Goal: Task Accomplishment & Management: Use online tool/utility

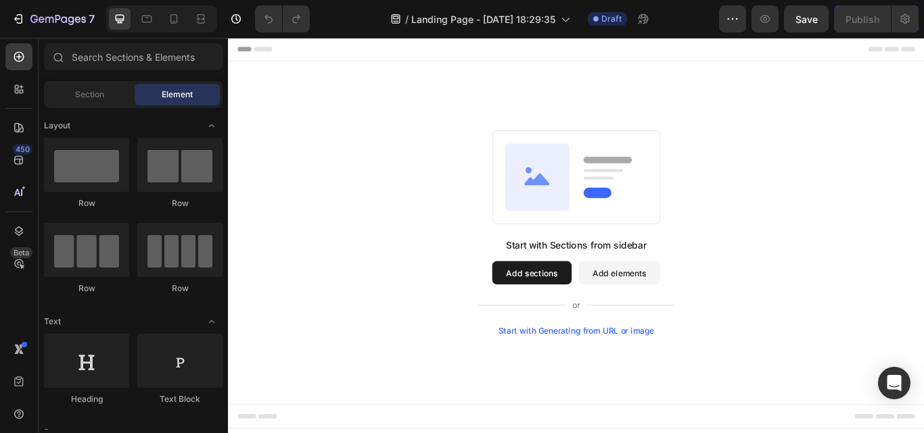
click at [619, 378] on div "Start with Generating from URL or image" at bounding box center [634, 380] width 182 height 11
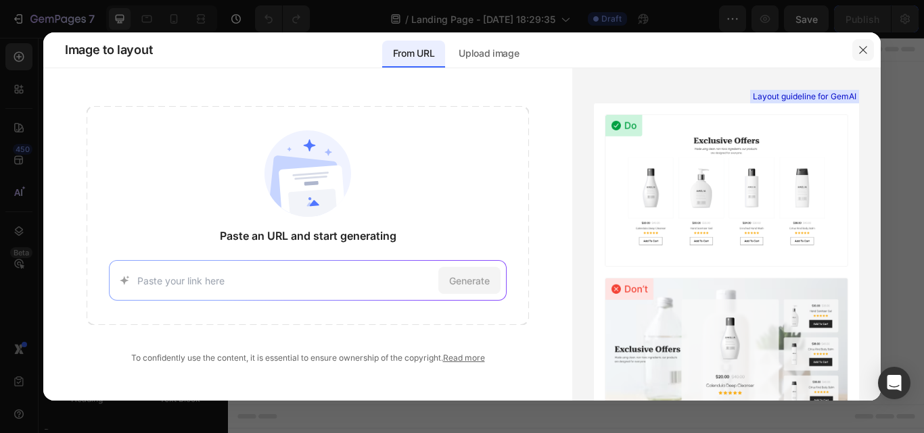
click at [857, 42] on button "button" at bounding box center [863, 50] width 22 height 22
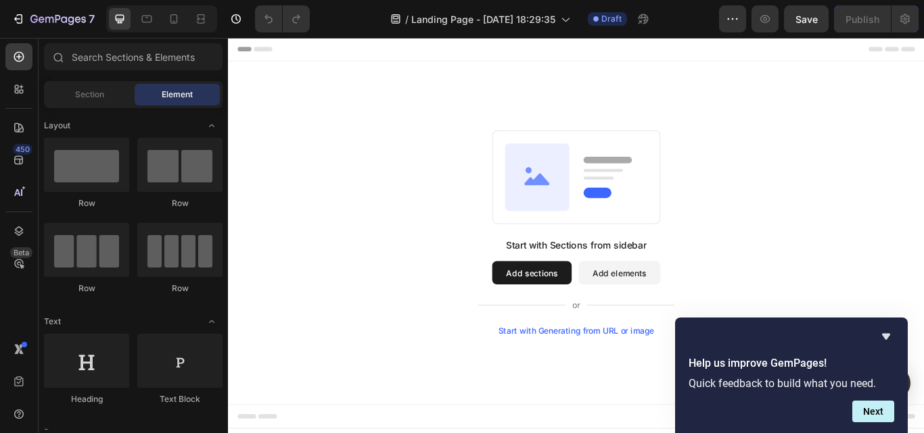
click at [677, 376] on div "Start with Generating from URL or image" at bounding box center [634, 380] width 182 height 11
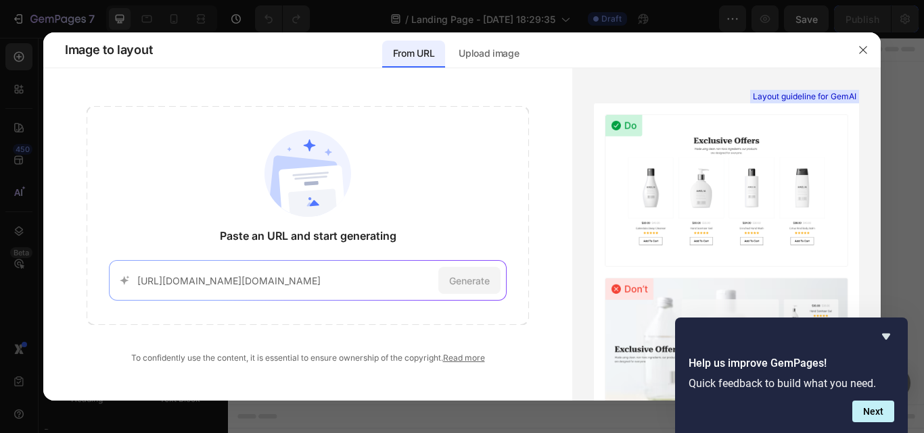
scroll to position [0, 464]
type input "[URL][DOMAIN_NAME][DOMAIN_NAME]"
click at [483, 272] on div "Generate" at bounding box center [469, 280] width 62 height 27
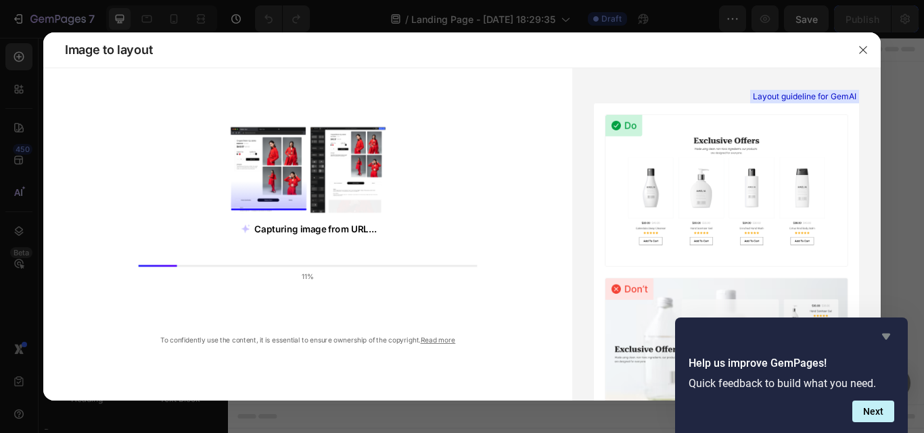
click at [887, 335] on icon "Hide survey" at bounding box center [886, 337] width 8 height 6
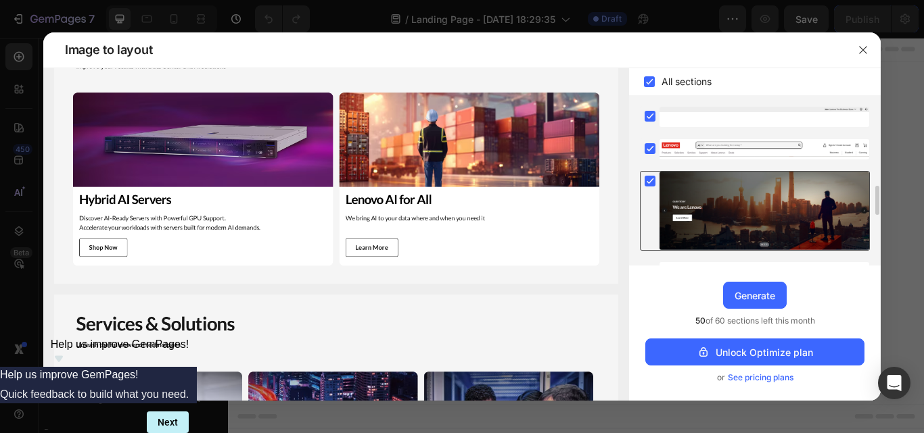
scroll to position [68, 0]
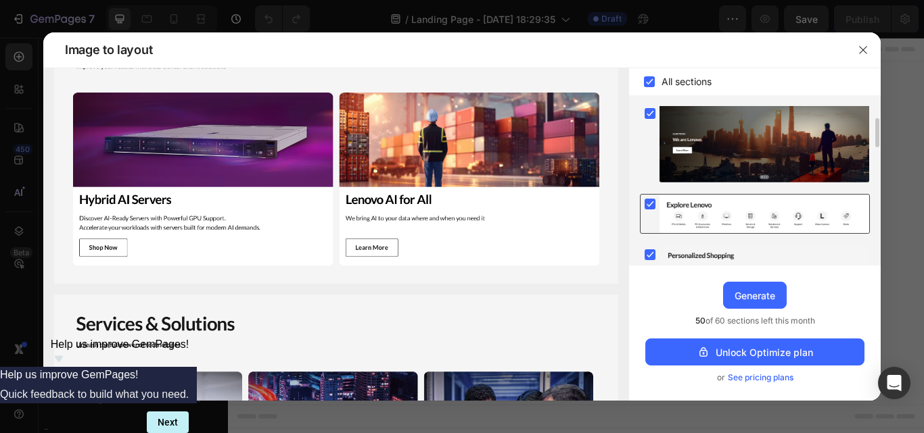
click at [767, 207] on div at bounding box center [764, 214] width 210 height 39
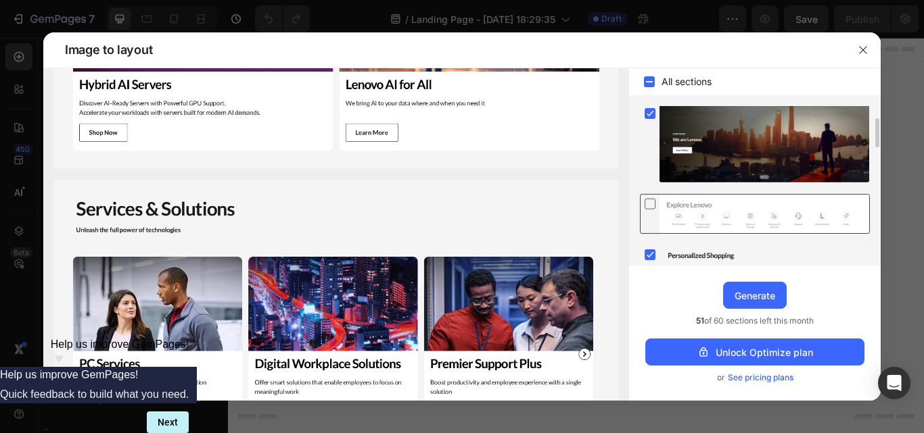
click at [767, 207] on div at bounding box center [764, 214] width 210 height 39
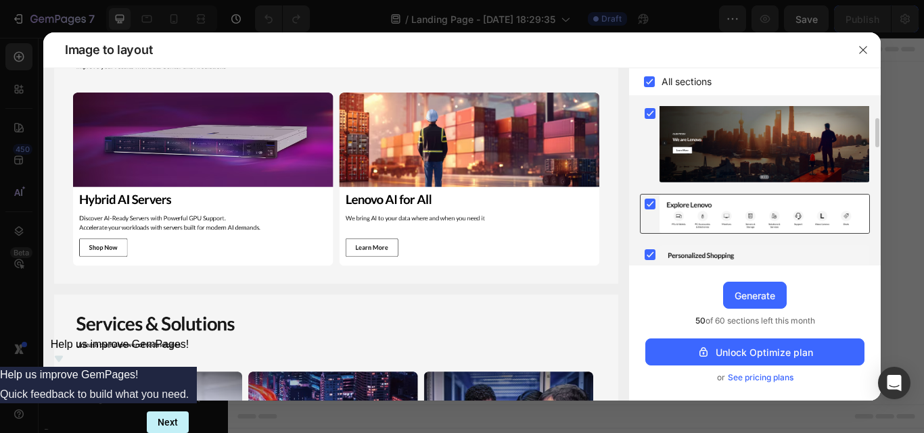
click at [767, 207] on div at bounding box center [764, 214] width 210 height 39
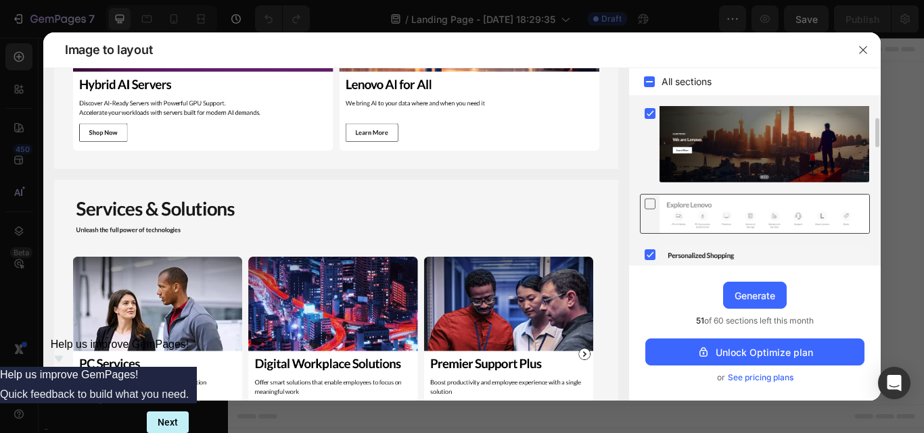
click at [767, 207] on div at bounding box center [764, 214] width 210 height 39
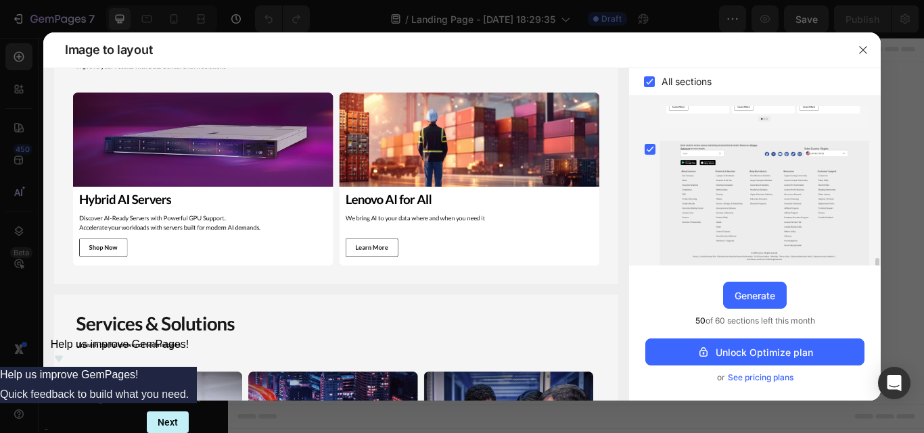
scroll to position [698, 0]
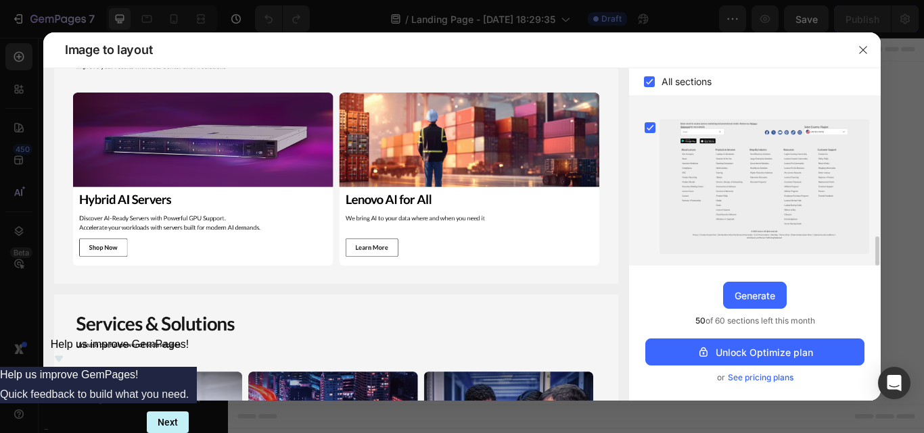
click at [767, 207] on div at bounding box center [764, 186] width 210 height 137
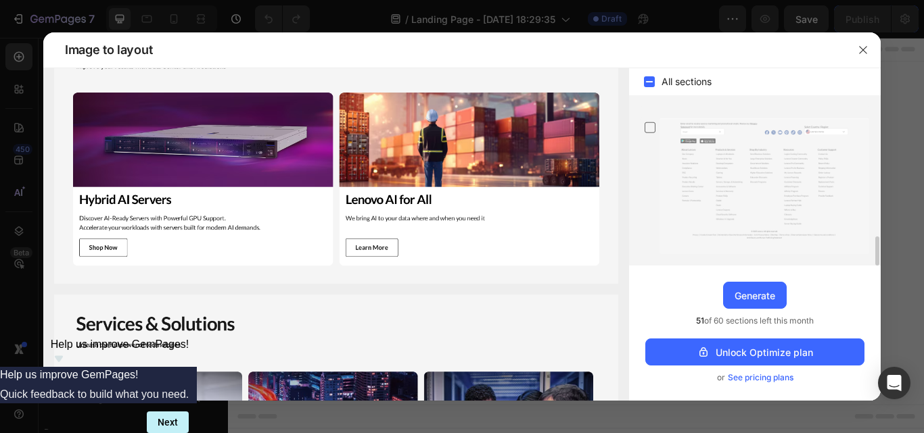
click at [767, 207] on div at bounding box center [764, 186] width 210 height 137
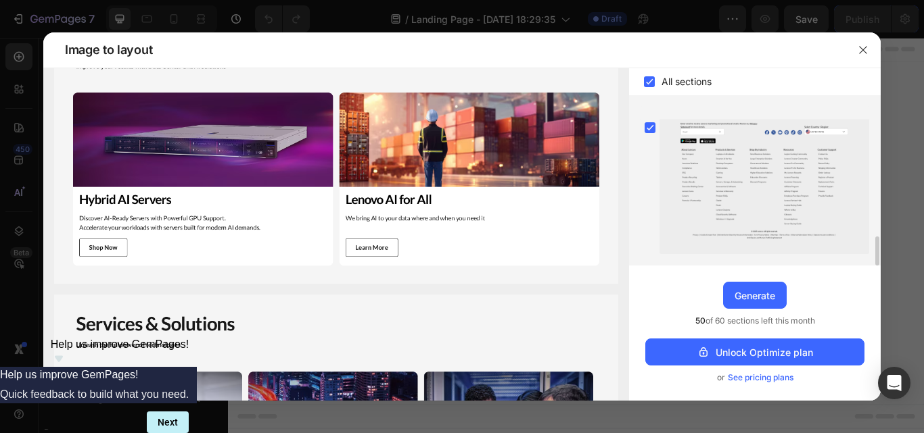
click at [767, 207] on div at bounding box center [764, 186] width 210 height 137
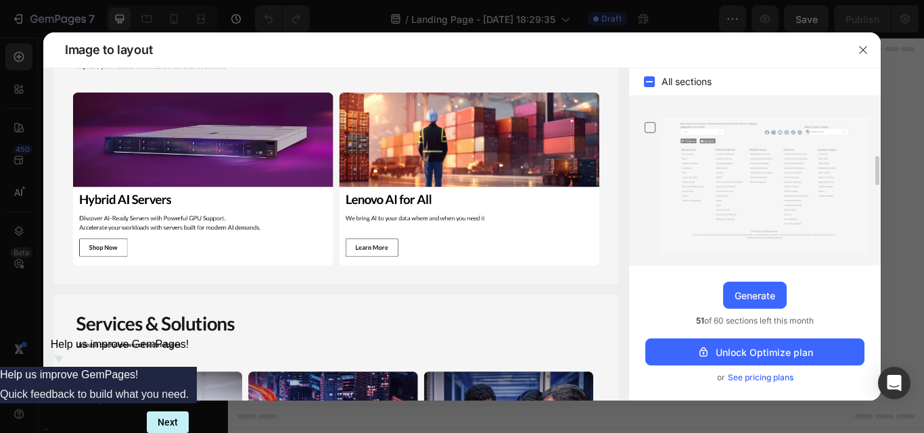
scroll to position [563, 0]
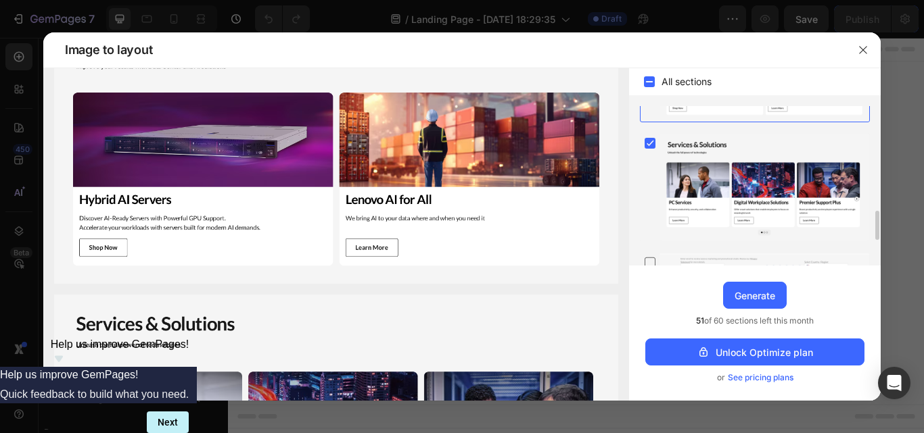
click at [767, 207] on div at bounding box center [764, 187] width 210 height 107
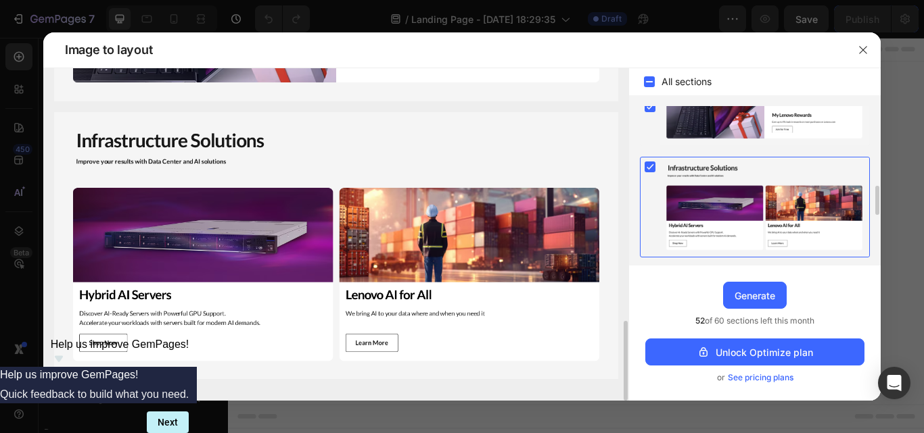
scroll to position [360, 0]
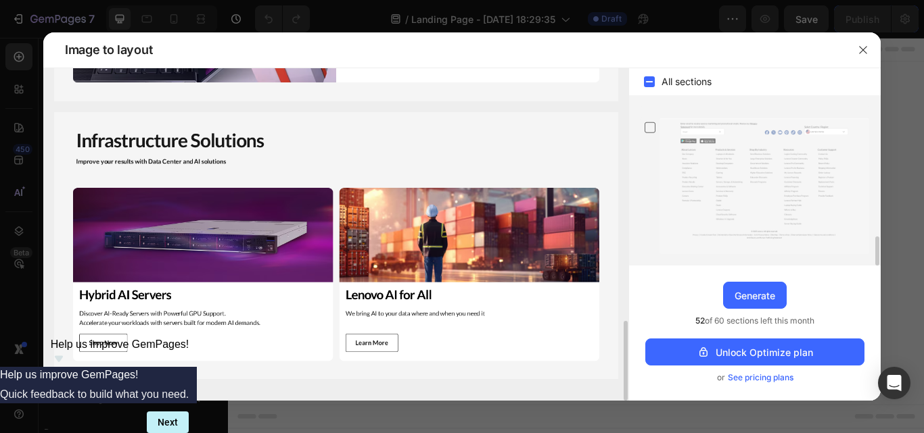
click at [767, 207] on div at bounding box center [764, 186] width 210 height 137
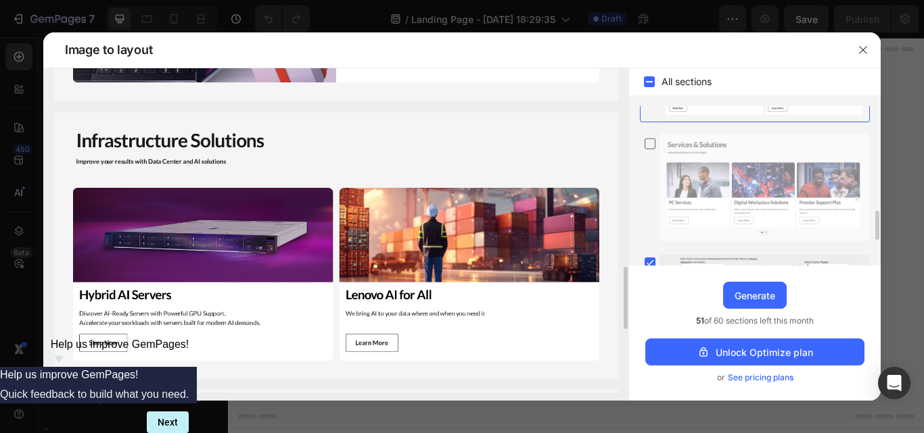
click at [767, 207] on div at bounding box center [764, 187] width 210 height 107
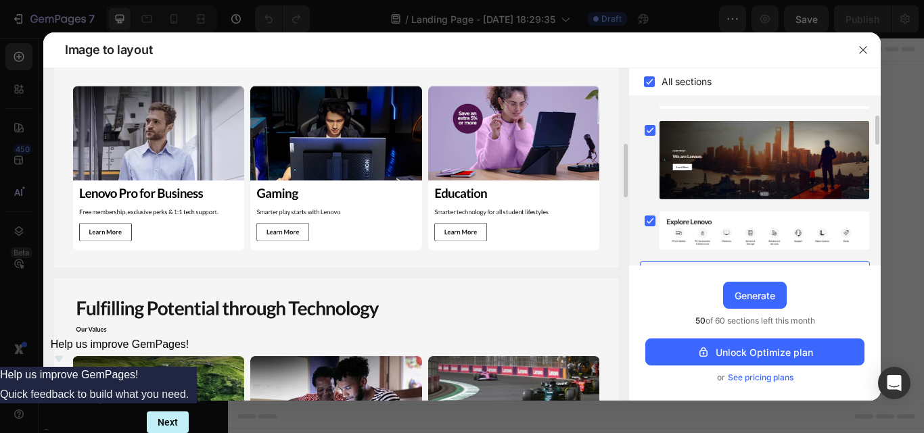
scroll to position [0, 0]
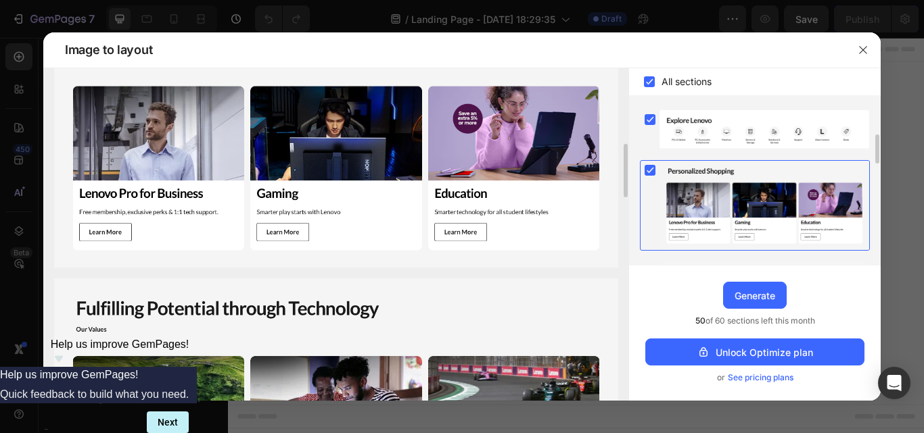
click at [772, 209] on div at bounding box center [764, 205] width 210 height 89
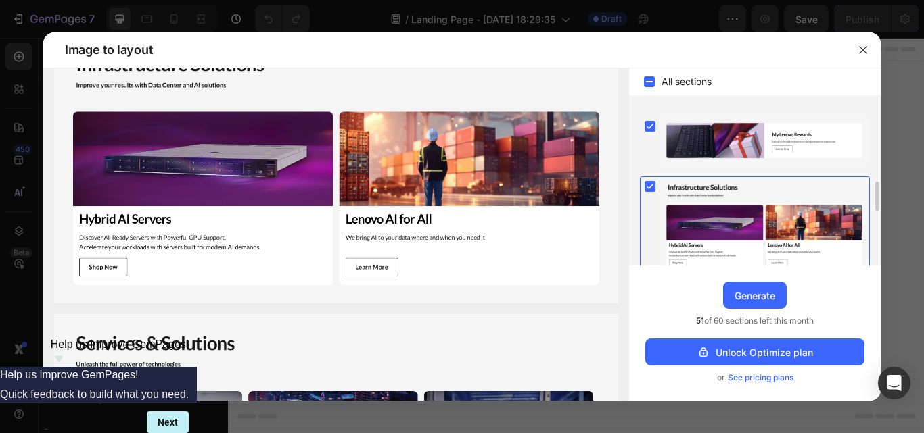
click at [728, 224] on div at bounding box center [764, 226] width 210 height 99
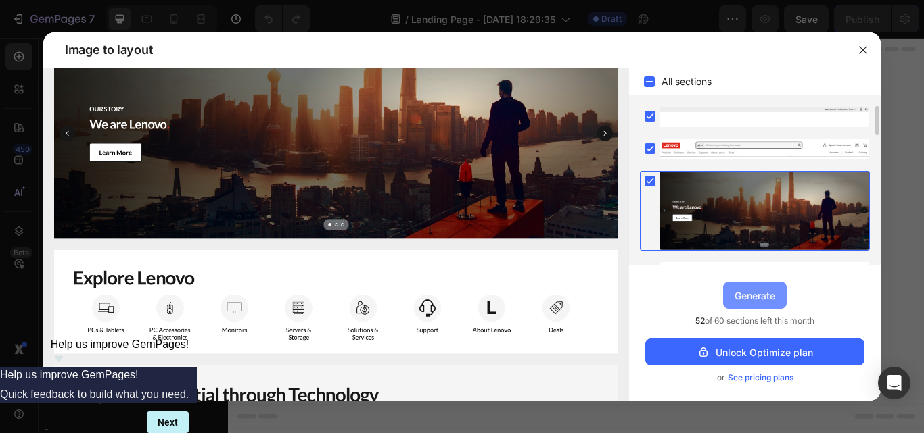
click at [755, 291] on div "Generate" at bounding box center [754, 296] width 41 height 14
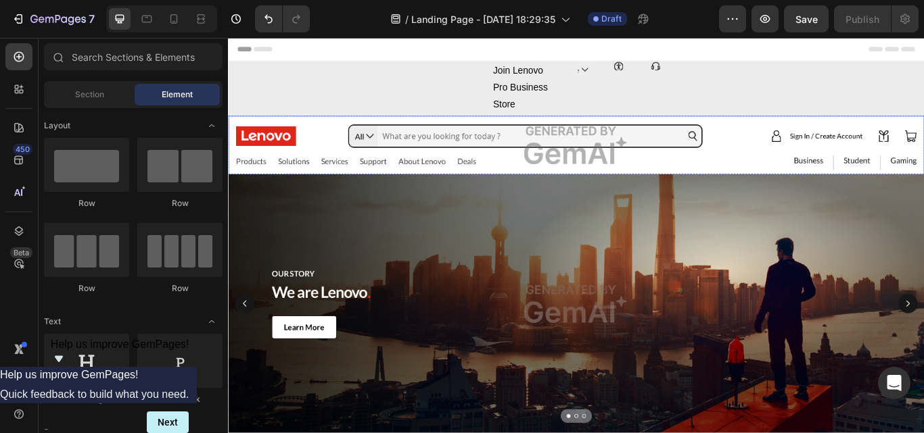
click at [271, 149] on img at bounding box center [633, 163] width 811 height 69
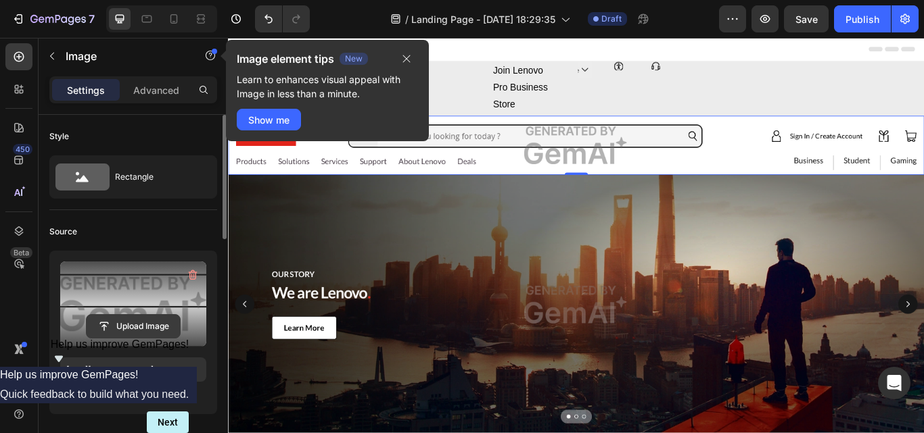
click at [125, 326] on input "file" at bounding box center [133, 326] width 93 height 23
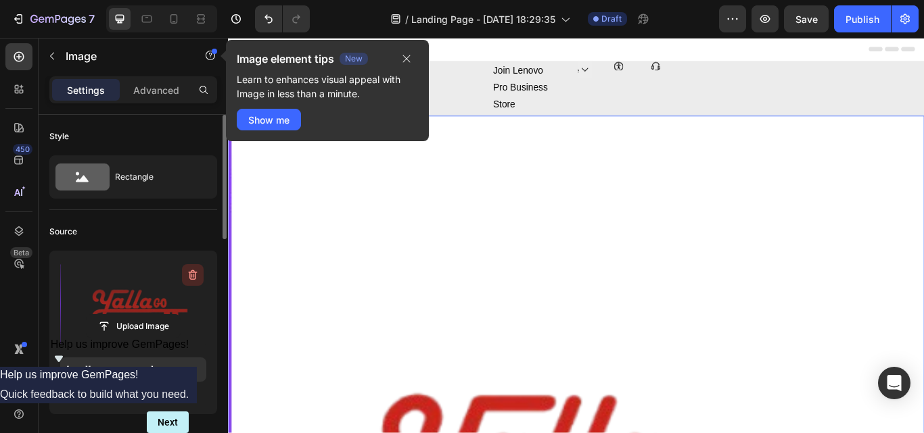
click at [190, 270] on icon "button" at bounding box center [193, 275] width 14 height 14
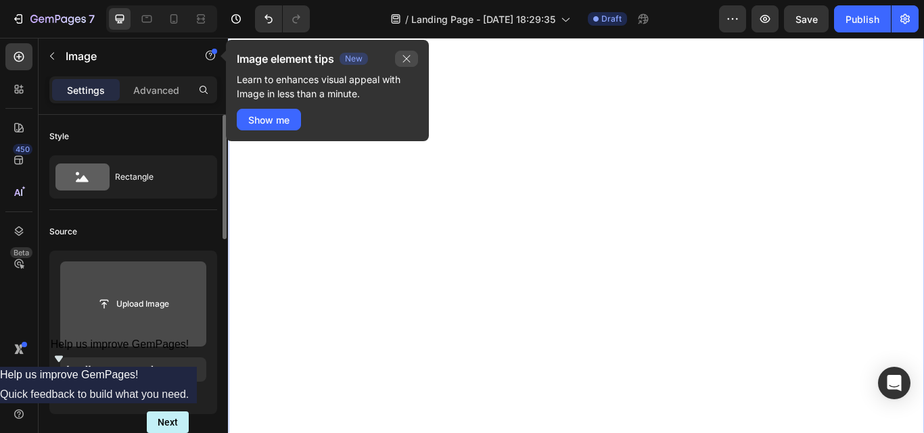
click at [398, 60] on button "button" at bounding box center [406, 59] width 23 height 16
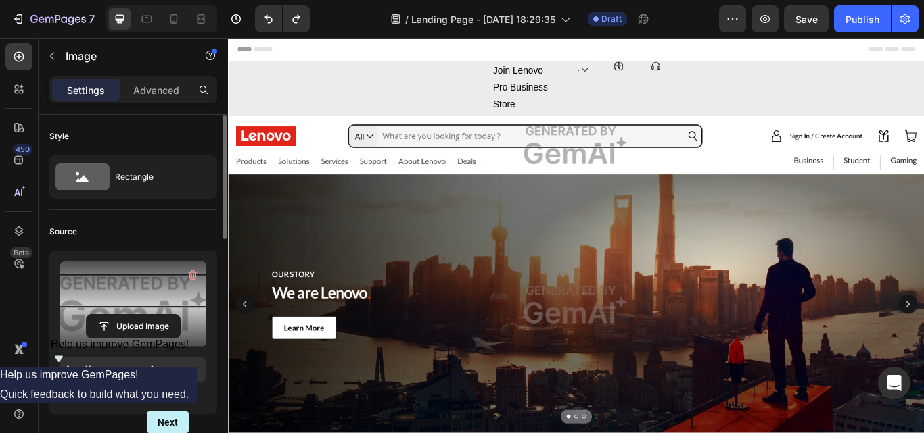
click at [263, 153] on img at bounding box center [633, 163] width 811 height 69
click at [356, 140] on img at bounding box center [633, 163] width 811 height 69
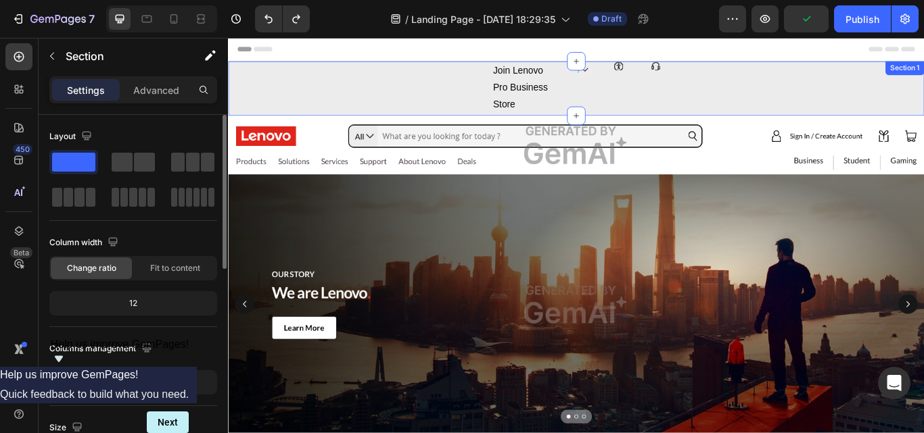
click at [328, 79] on div "Join Lenovo Pro Business Store Text Block Icon Icon Icon Row" at bounding box center [633, 96] width 811 height 61
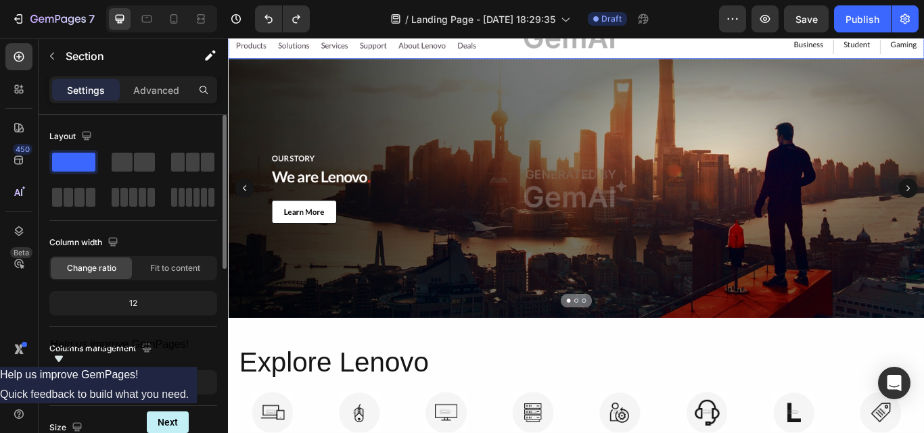
scroll to position [203, 0]
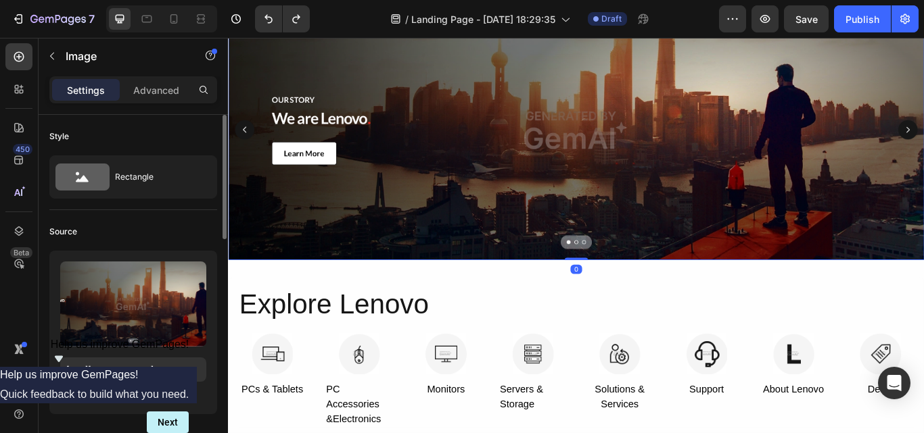
click at [479, 177] on img at bounding box center [633, 146] width 811 height 303
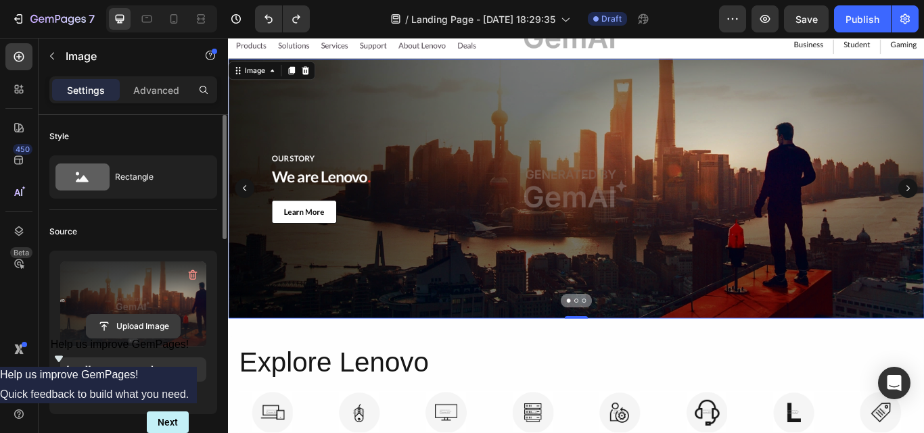
click at [141, 323] on input "file" at bounding box center [133, 326] width 93 height 23
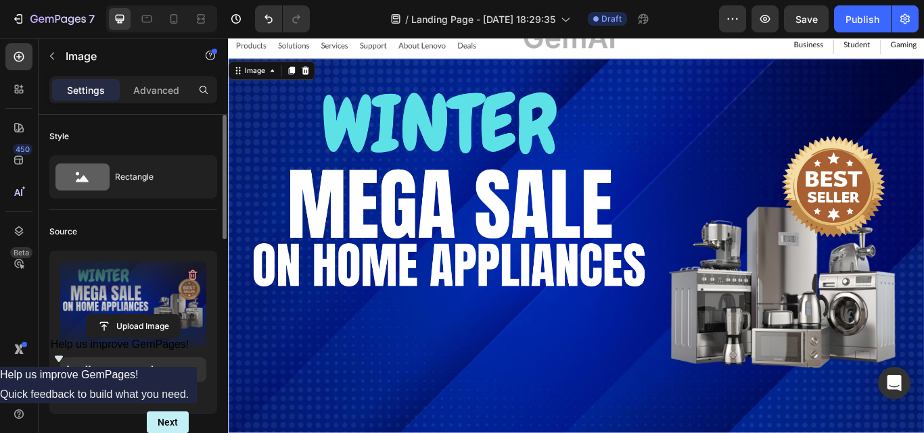
scroll to position [0, 0]
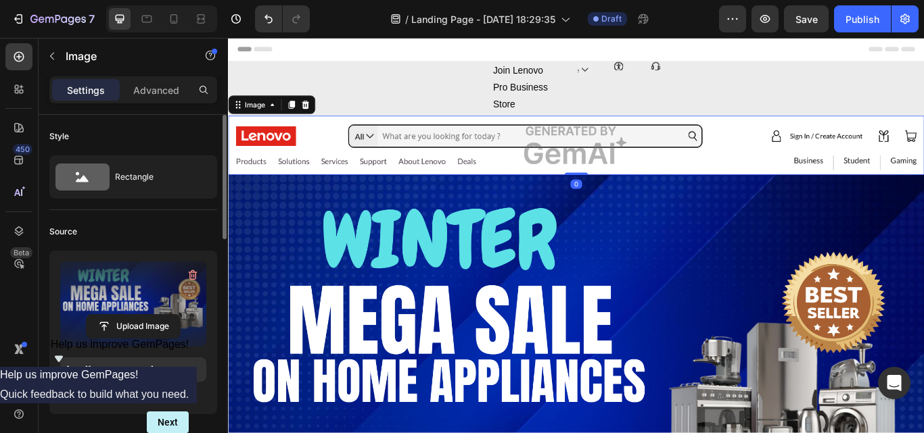
click at [275, 157] on img at bounding box center [633, 163] width 811 height 69
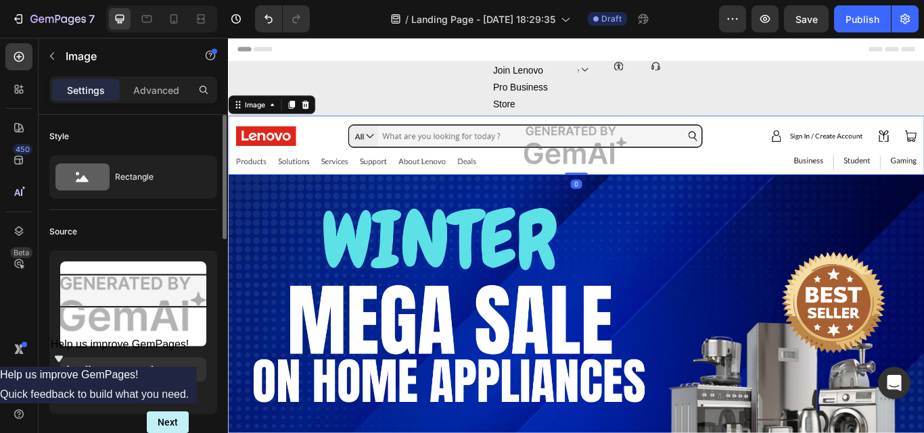
click at [275, 147] on img at bounding box center [633, 163] width 811 height 69
click at [263, 119] on div "Image" at bounding box center [259, 116] width 29 height 12
click at [275, 154] on img at bounding box center [633, 163] width 811 height 69
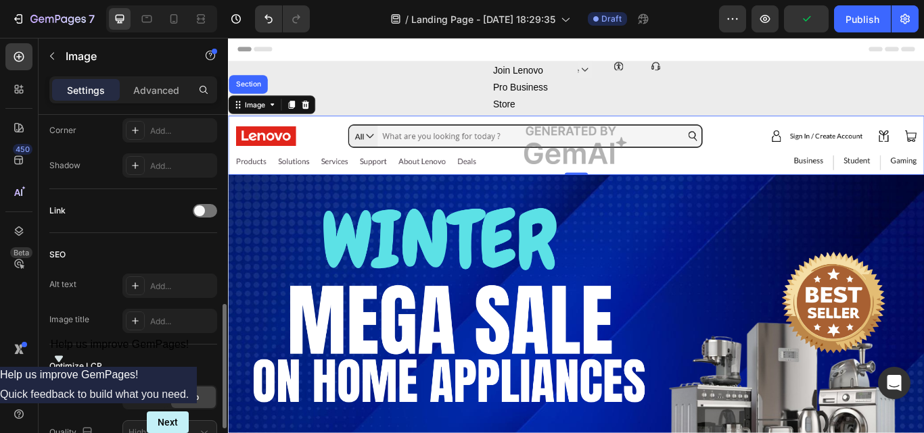
scroll to position [664, 0]
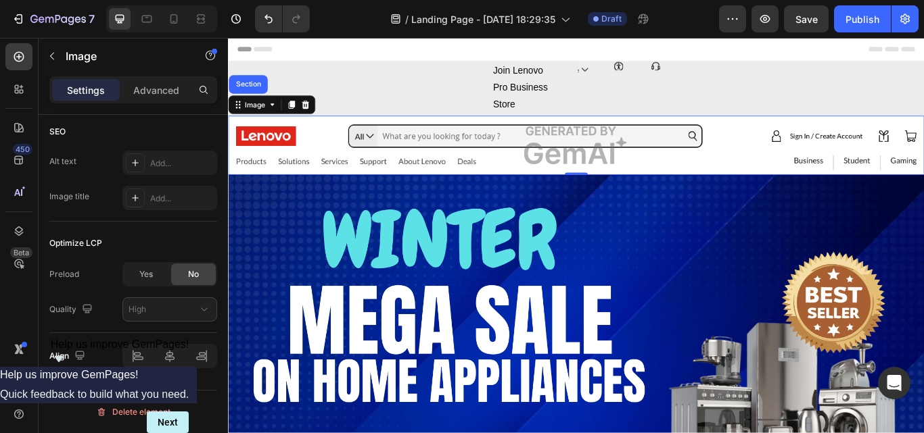
click at [257, 153] on img at bounding box center [633, 163] width 811 height 69
click at [257, 152] on img at bounding box center [633, 163] width 811 height 69
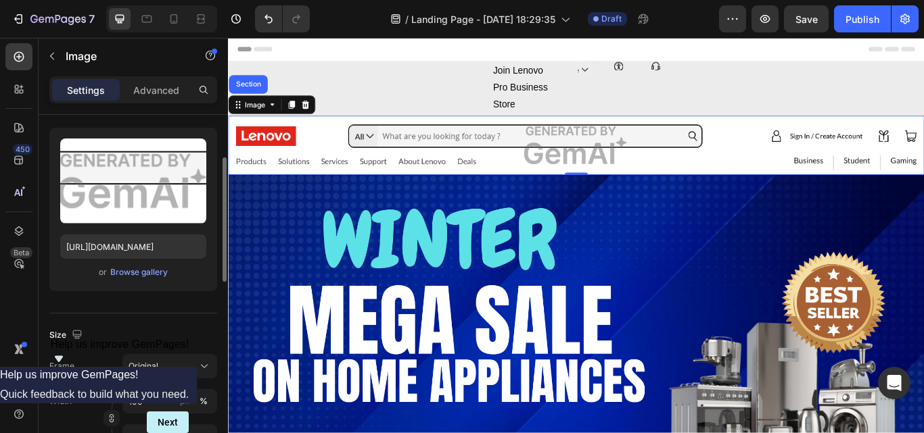
scroll to position [0, 0]
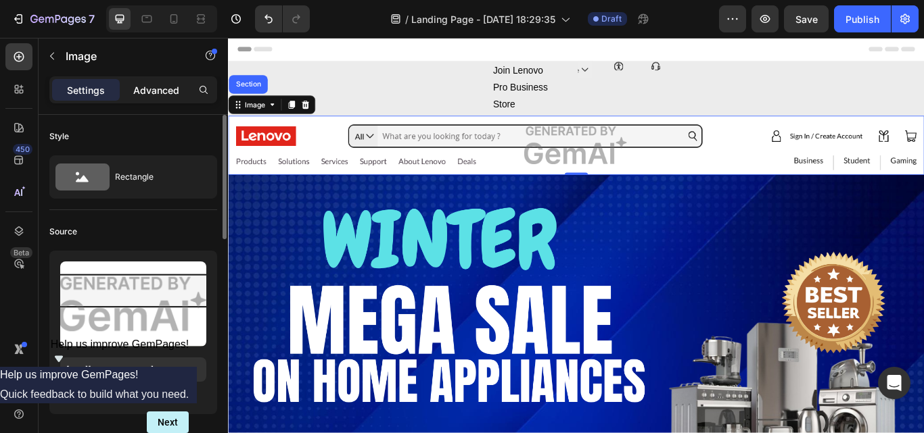
click at [147, 96] on p "Advanced" at bounding box center [156, 90] width 46 height 14
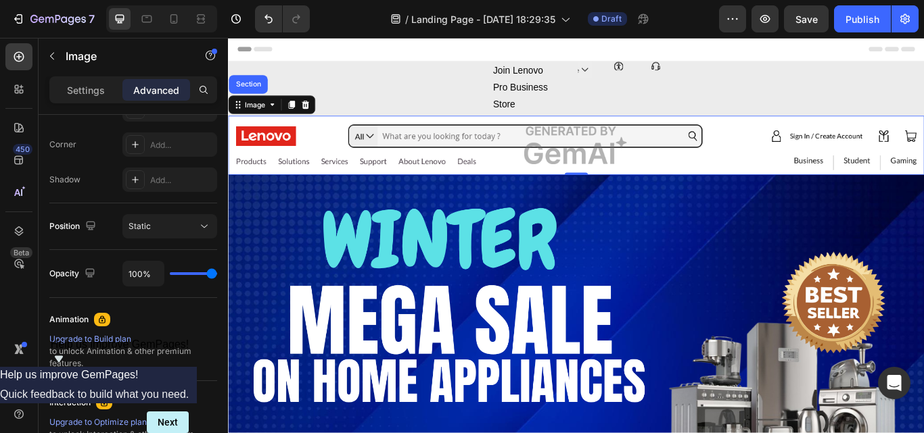
scroll to position [541, 0]
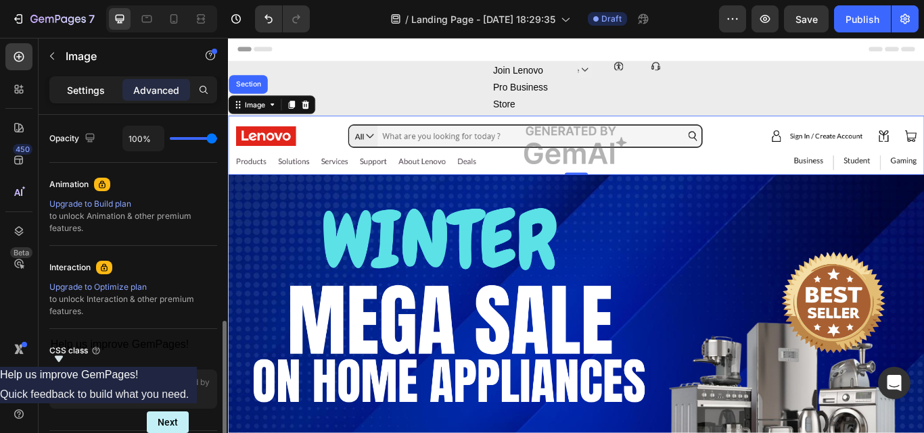
click at [104, 82] on div "Settings" at bounding box center [86, 90] width 68 height 22
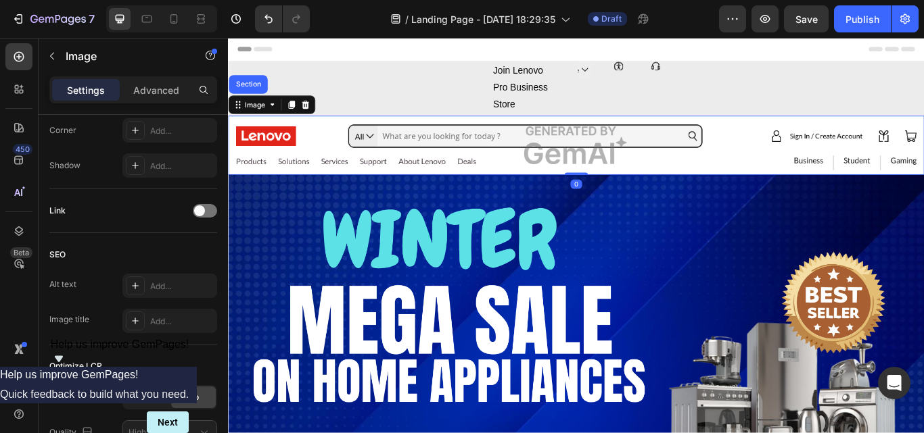
click at [254, 154] on img at bounding box center [633, 163] width 811 height 69
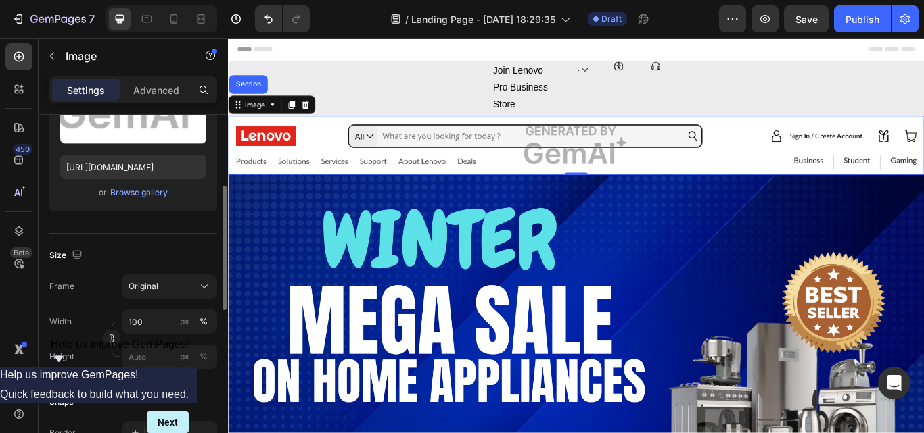
scroll to position [270, 0]
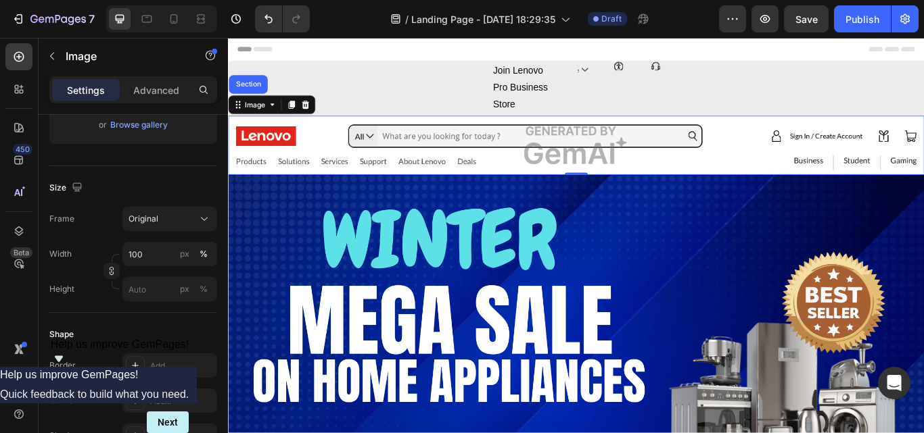
click at [818, 144] on img at bounding box center [633, 163] width 811 height 69
click at [253, 182] on img at bounding box center [633, 163] width 811 height 69
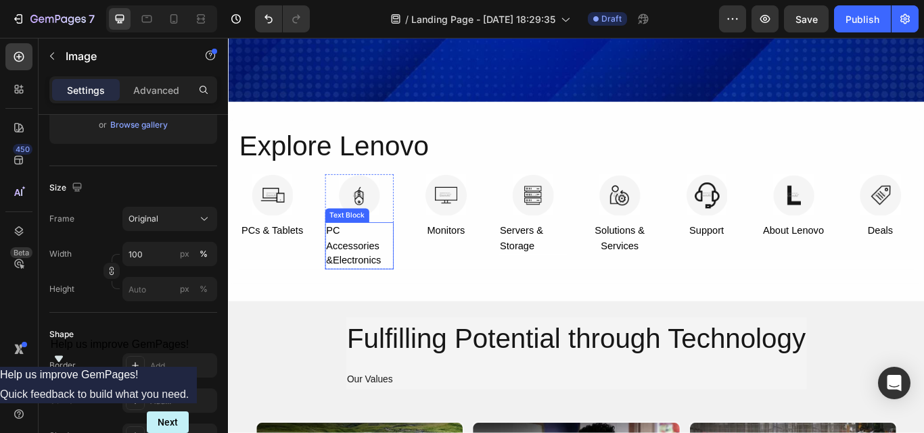
scroll to position [609, 0]
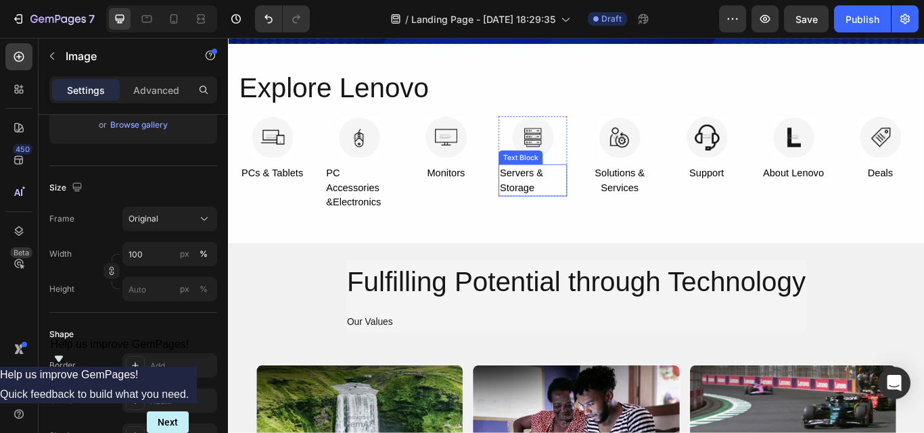
click at [563, 197] on div "Servers & Storage" at bounding box center [583, 204] width 80 height 37
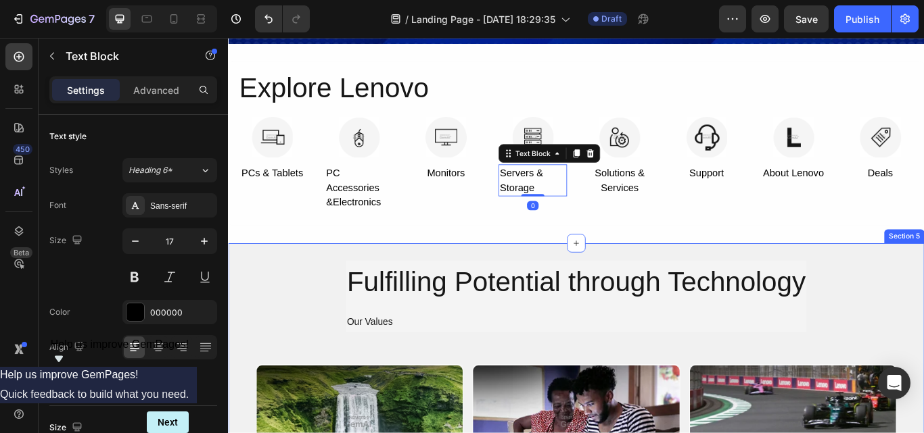
scroll to position [676, 0]
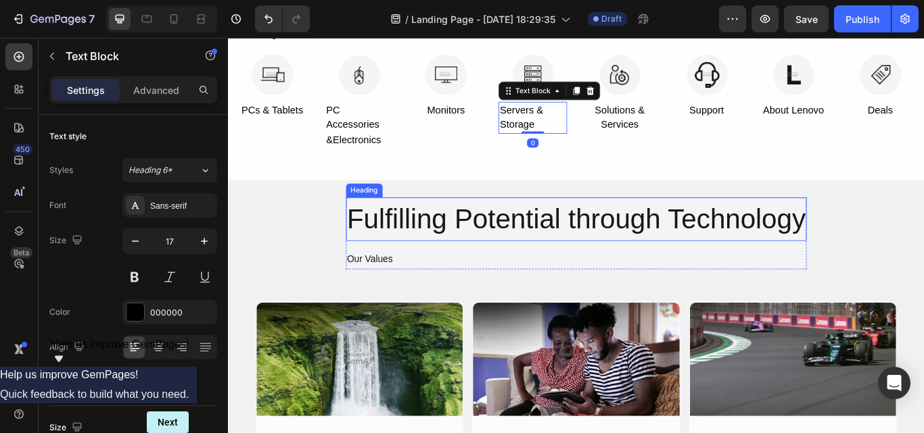
click at [511, 243] on h2 "Fulfilling Potential through Technology" at bounding box center [634, 249] width 538 height 51
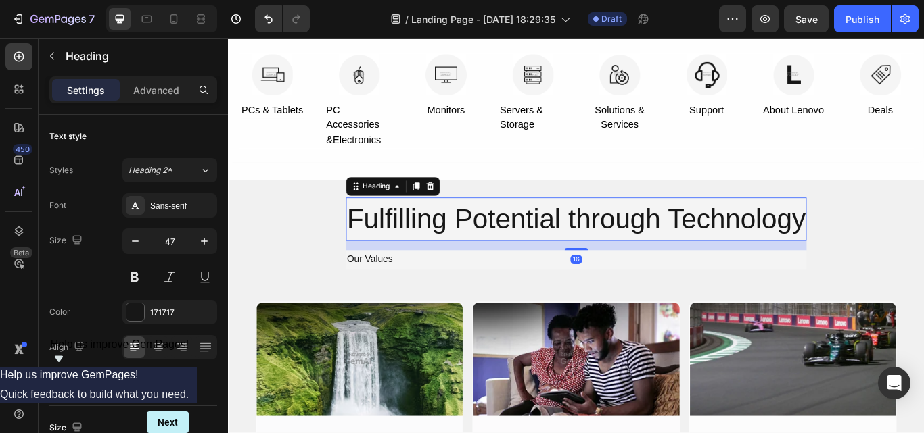
click at [511, 243] on h2 "Fulfilling Potential through Technology" at bounding box center [634, 249] width 538 height 51
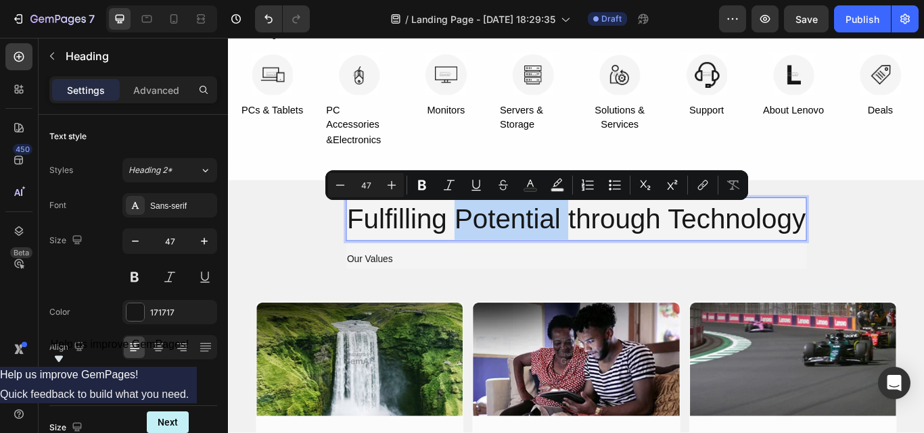
click at [511, 243] on p "Fulfilling Potential through Technology" at bounding box center [633, 250] width 535 height 48
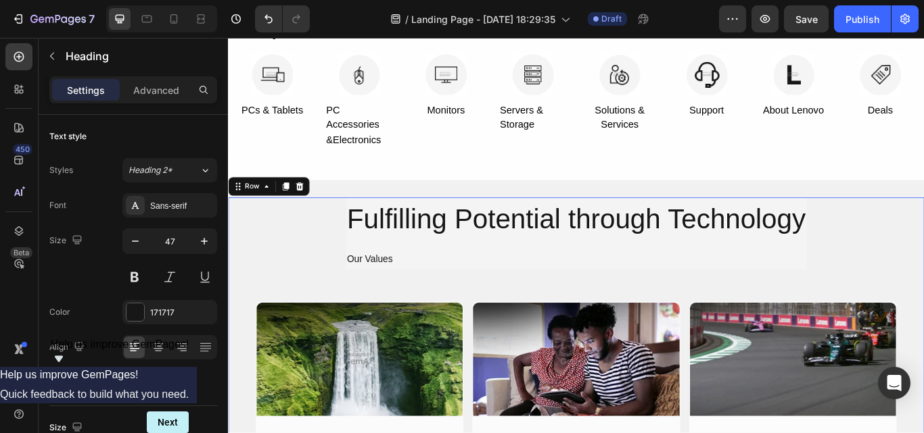
click at [923, 266] on div "Fulfilling Potential through Technology Heading Our Values Text Block Row Image…" at bounding box center [633, 420] width 747 height 393
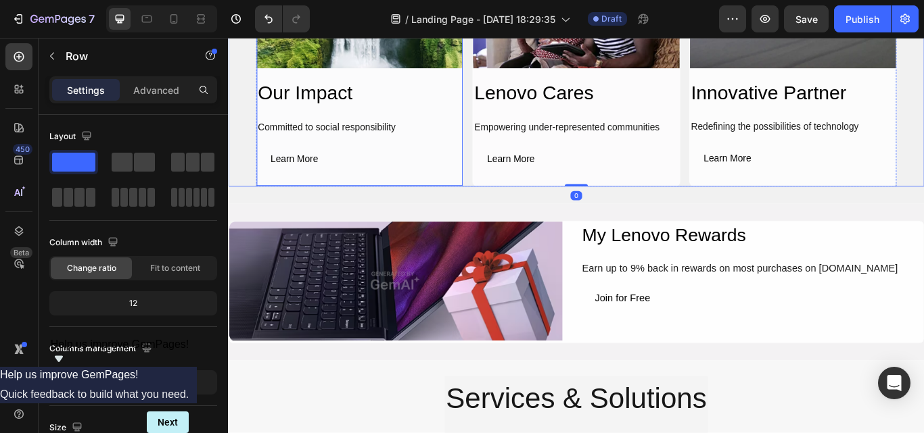
scroll to position [1217, 0]
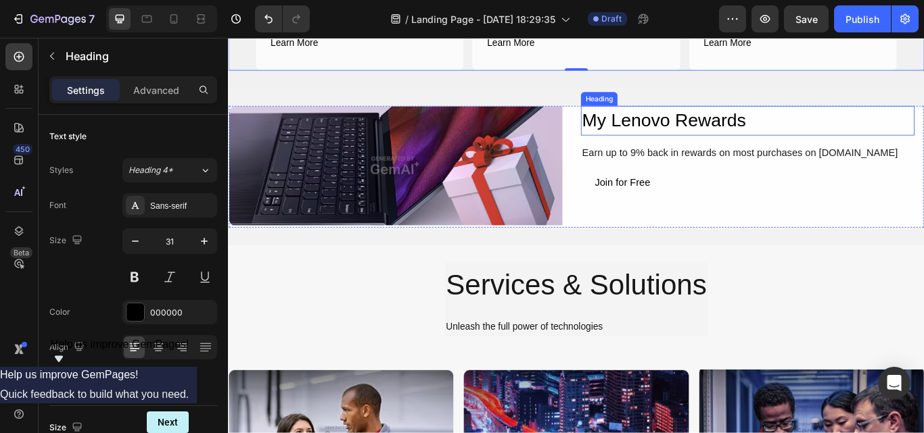
click at [749, 135] on h2 "My Lenovo Rewards" at bounding box center [833, 135] width 389 height 34
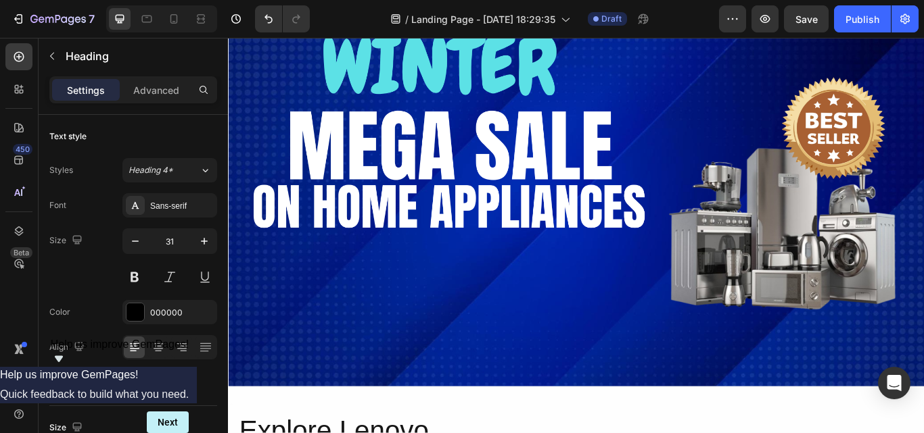
scroll to position [0, 0]
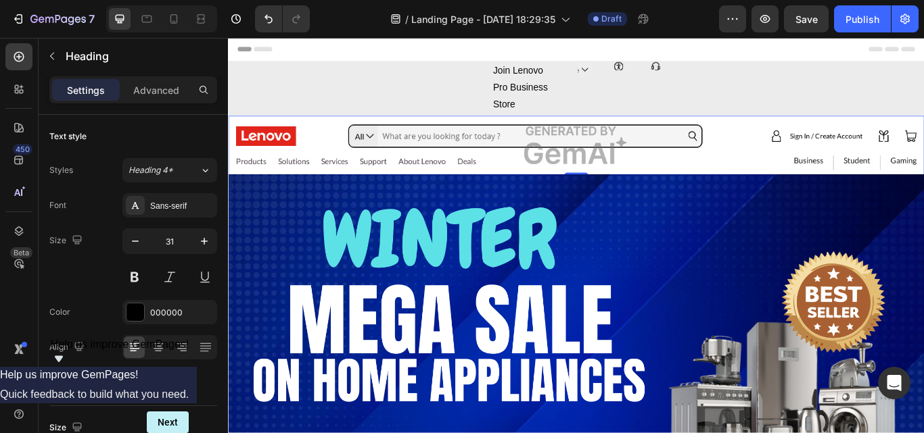
click at [342, 144] on img at bounding box center [633, 163] width 811 height 69
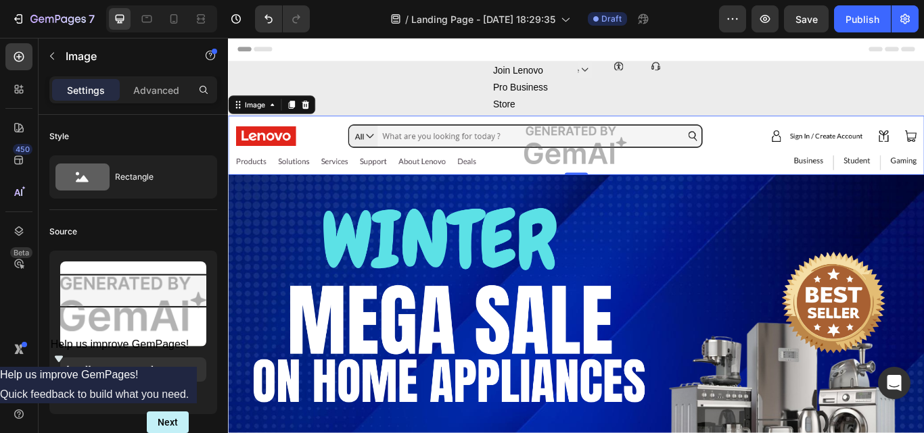
click at [793, 143] on img at bounding box center [633, 163] width 811 height 69
drag, startPoint x: 623, startPoint y: 195, endPoint x: 625, endPoint y: 171, distance: 23.8
click at [625, 171] on div "Image 0" at bounding box center [633, 163] width 811 height 69
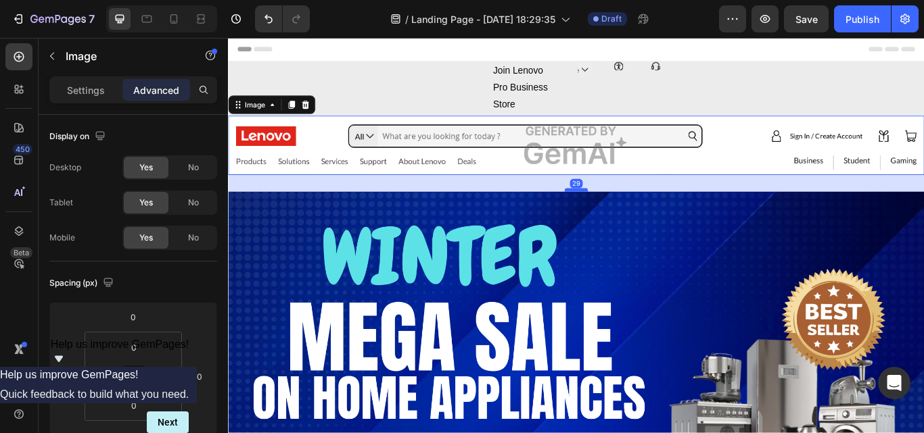
click at [632, 214] on div at bounding box center [633, 216] width 27 height 4
click at [315, 119] on icon at bounding box center [318, 116] width 9 height 9
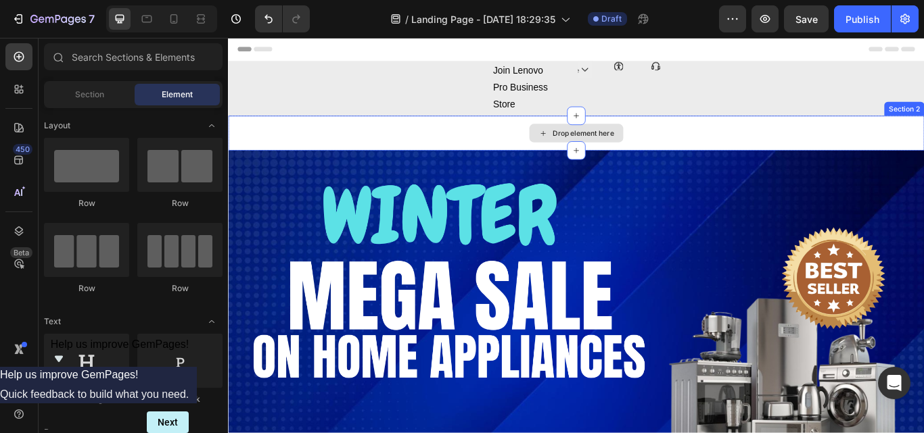
click at [661, 146] on div "Drop element here" at bounding box center [642, 149] width 72 height 11
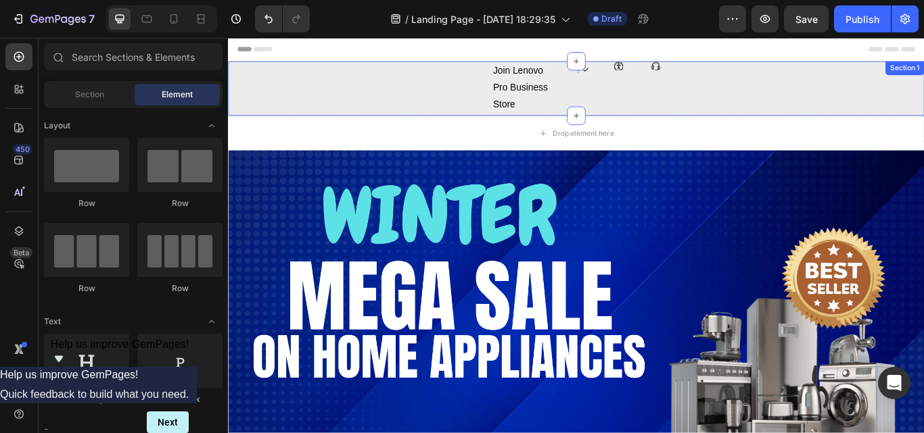
click at [852, 98] on div "Join Lenovo Pro Business Store Text Block Icon Icon Icon Row" at bounding box center [633, 96] width 811 height 61
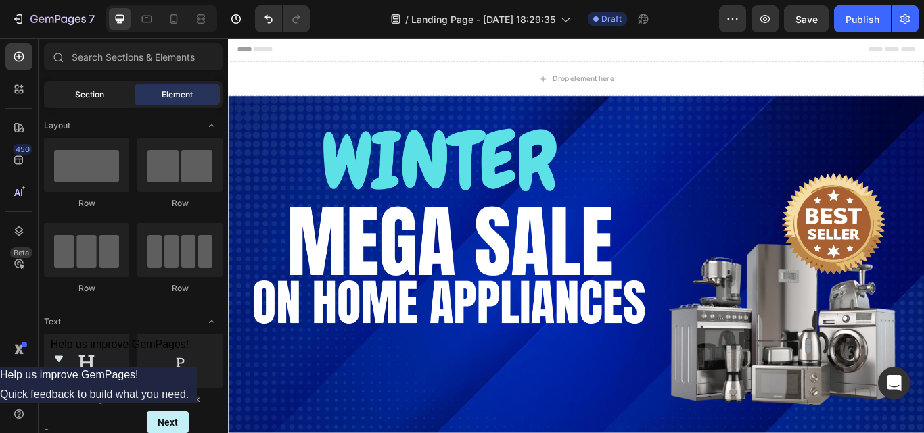
click at [100, 95] on span "Section" at bounding box center [89, 95] width 29 height 12
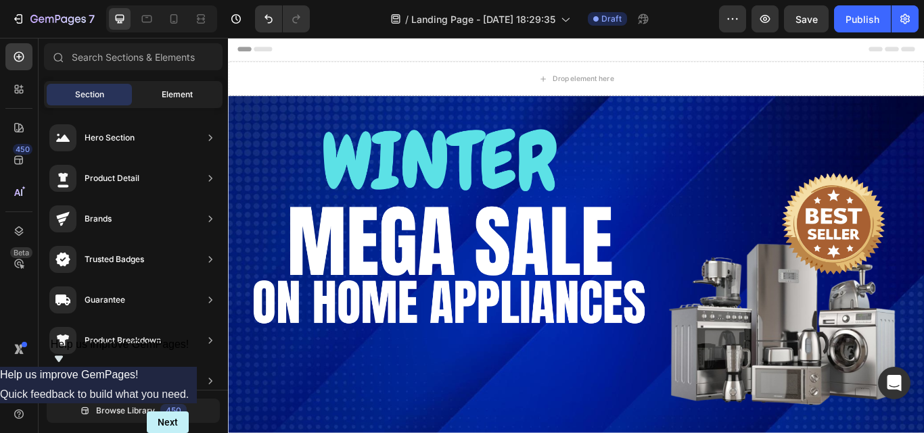
click at [176, 95] on span "Element" at bounding box center [177, 95] width 31 height 12
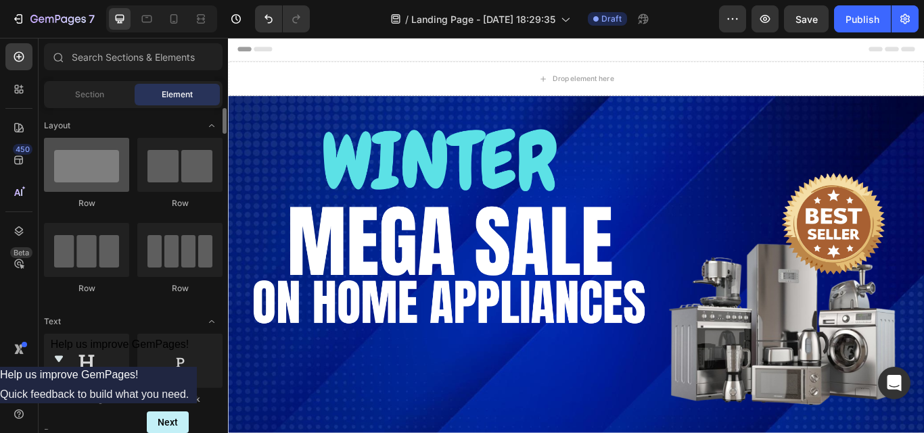
click at [91, 181] on div at bounding box center [86, 165] width 85 height 54
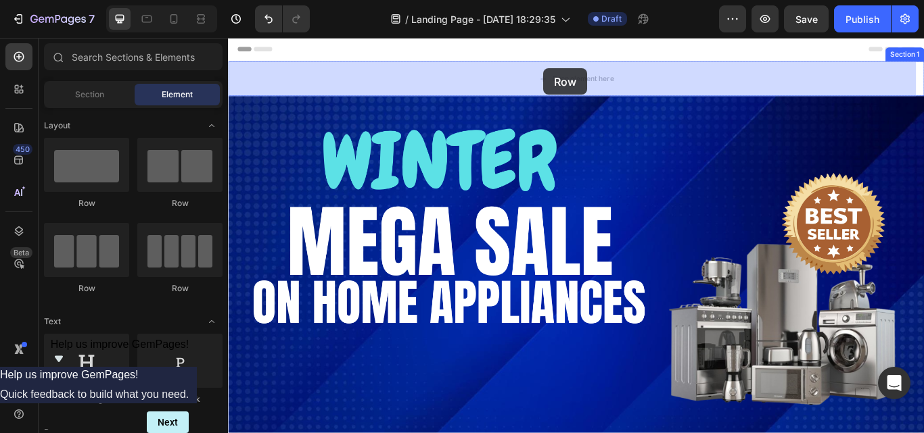
drag, startPoint x: 339, startPoint y: 221, endPoint x: 596, endPoint y: 74, distance: 296.2
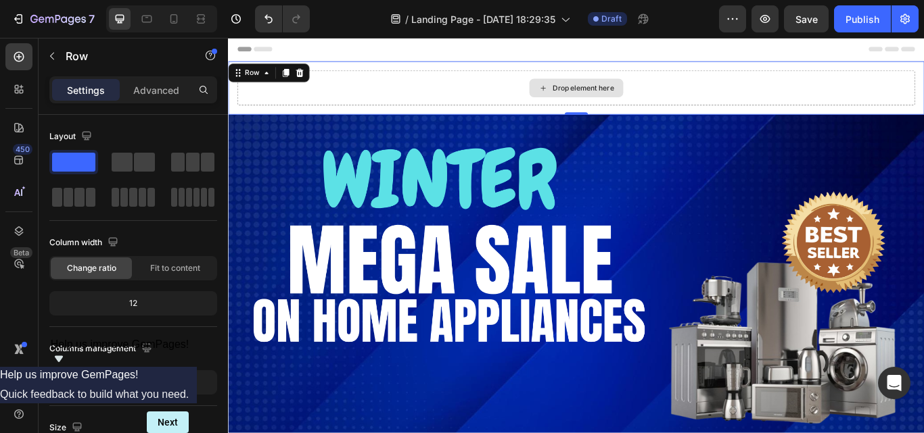
click at [274, 105] on div "Drop element here" at bounding box center [634, 96] width 790 height 41
click at [127, 168] on span at bounding box center [122, 162] width 21 height 19
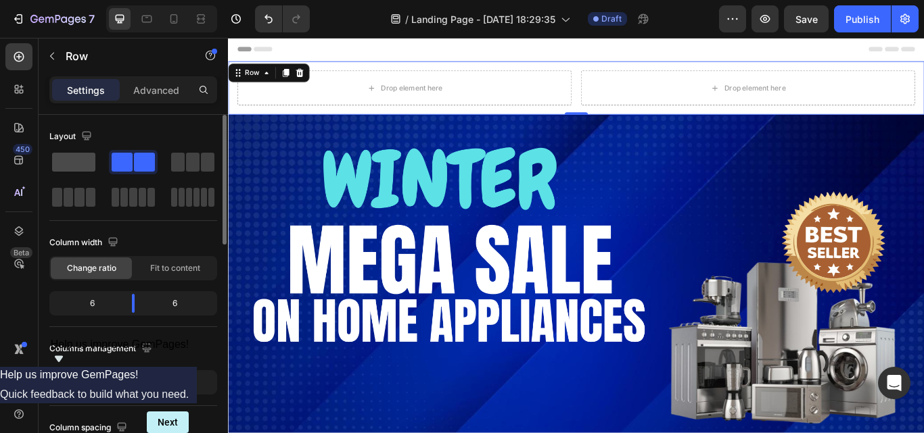
click at [82, 164] on span at bounding box center [73, 162] width 43 height 19
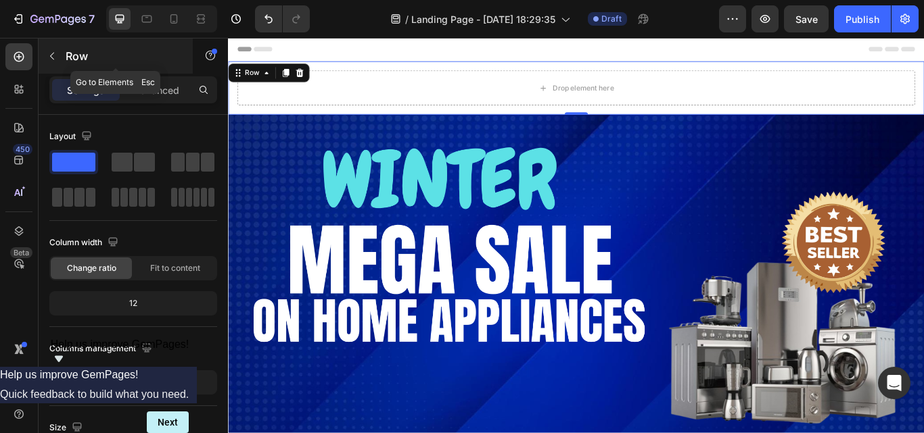
click at [51, 53] on icon "button" at bounding box center [52, 56] width 11 height 11
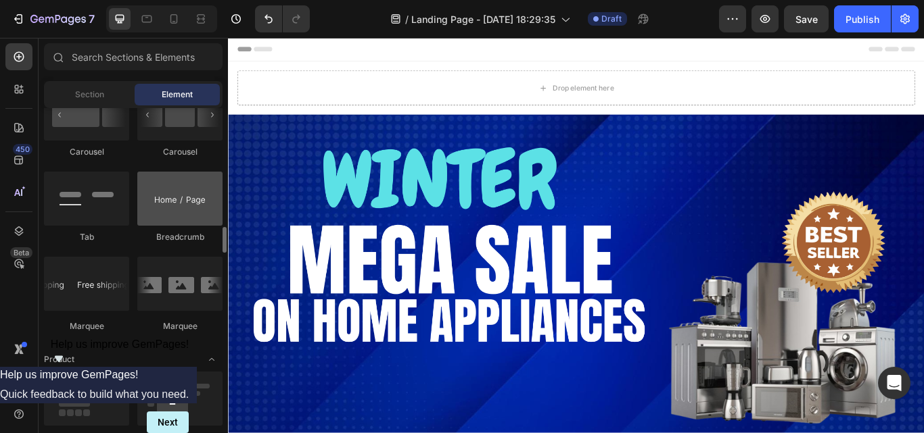
scroll to position [1352, 0]
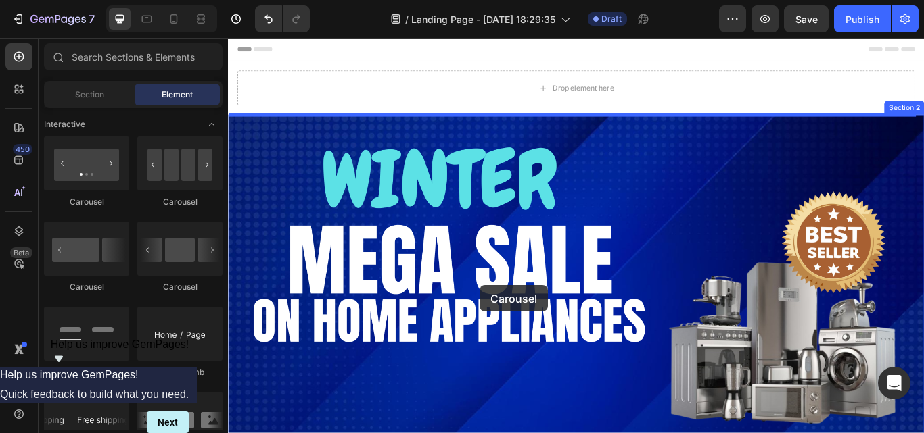
drag, startPoint x: 337, startPoint y: 216, endPoint x: 521, endPoint y: 327, distance: 215.3
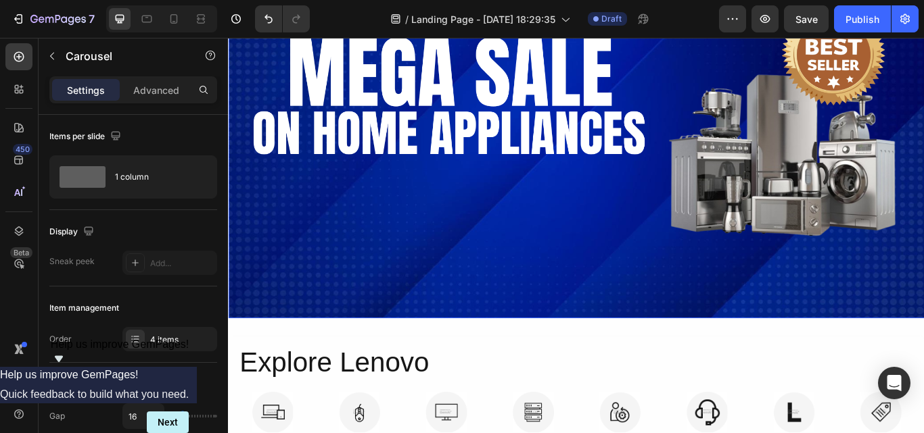
scroll to position [0, 0]
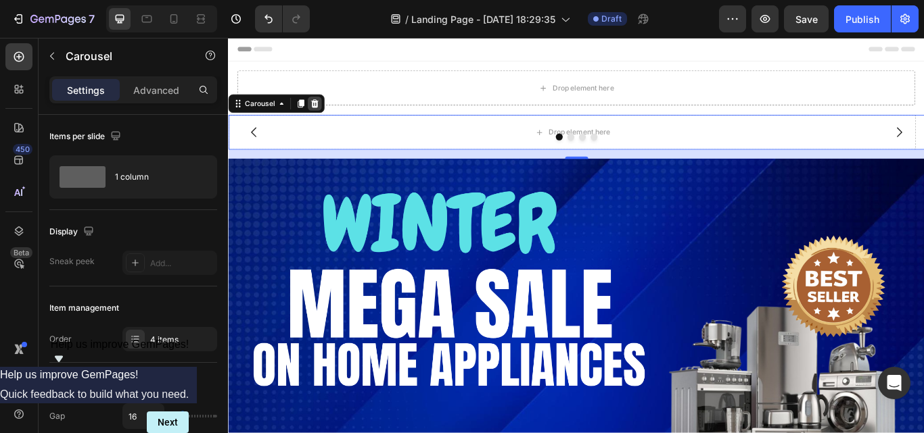
click at [329, 115] on icon at bounding box center [328, 115] width 11 height 11
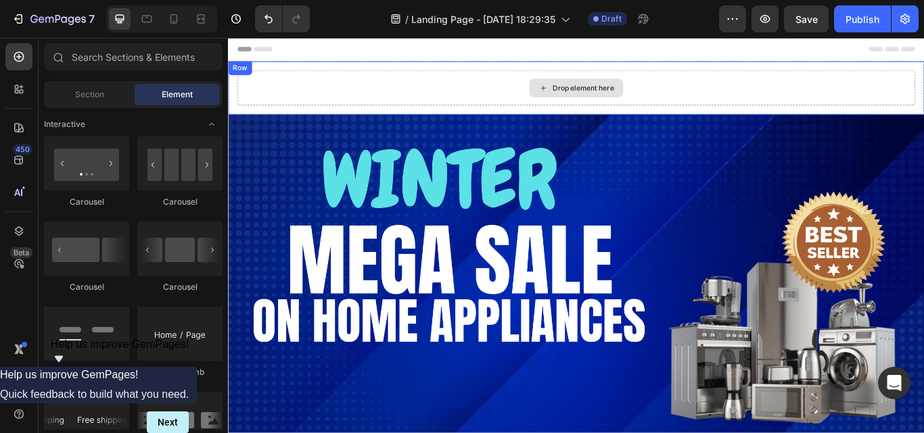
click at [590, 93] on icon at bounding box center [595, 96] width 11 height 11
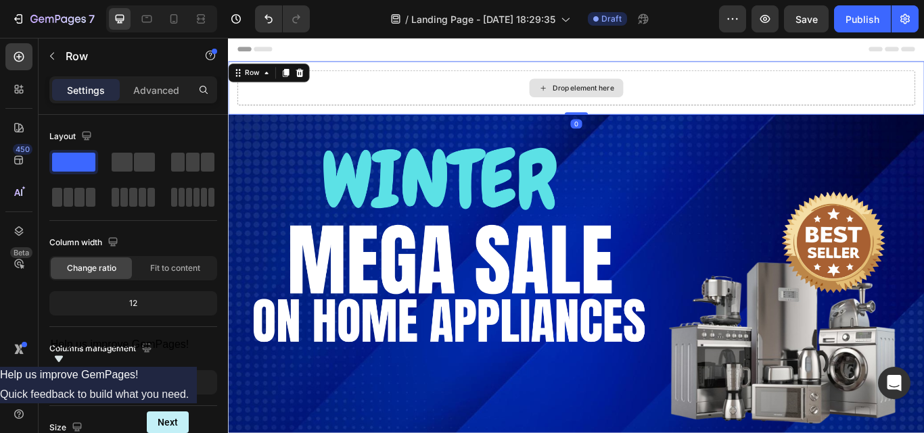
click at [521, 92] on div "Drop element here" at bounding box center [634, 96] width 790 height 41
click at [315, 79] on icon at bounding box center [311, 79] width 11 height 11
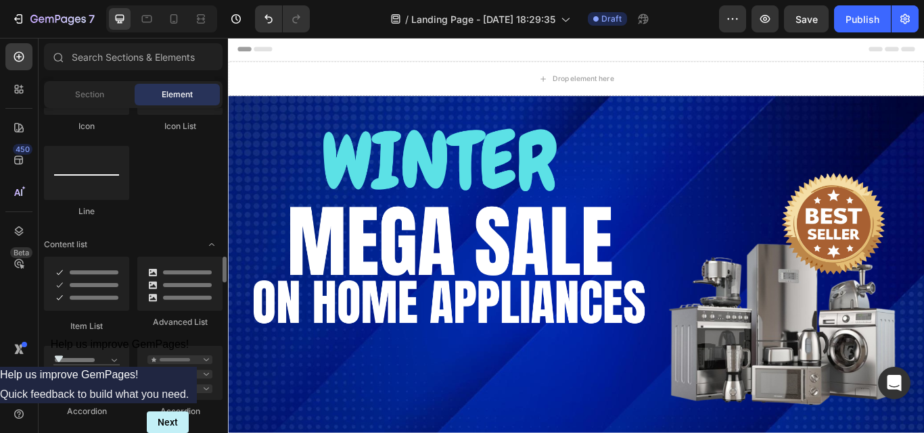
scroll to position [1014, 0]
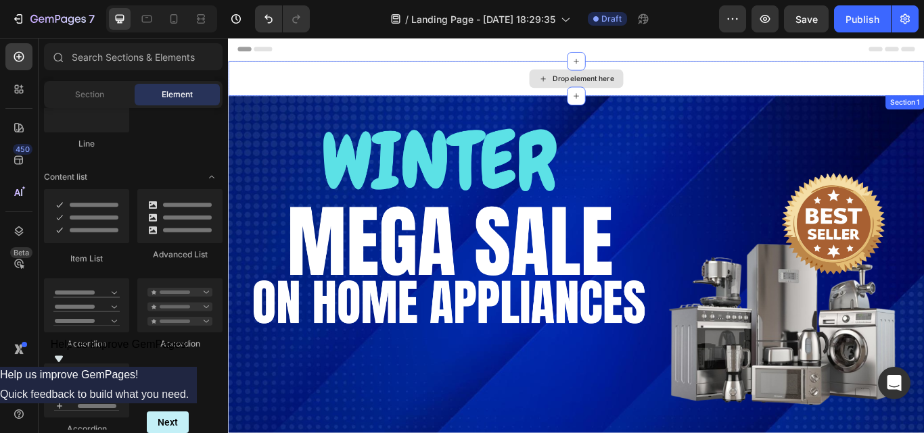
click at [634, 82] on div "Drop element here" at bounding box center [642, 85] width 72 height 11
click at [776, 97] on div "Drop element here" at bounding box center [633, 86] width 811 height 41
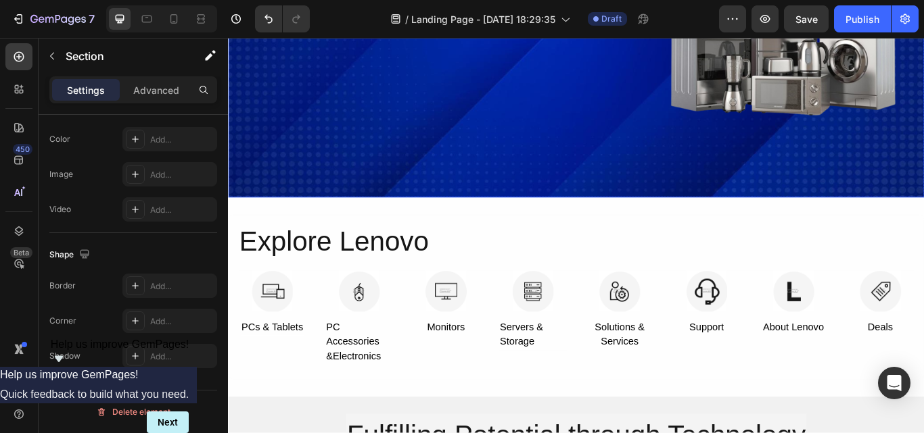
scroll to position [541, 0]
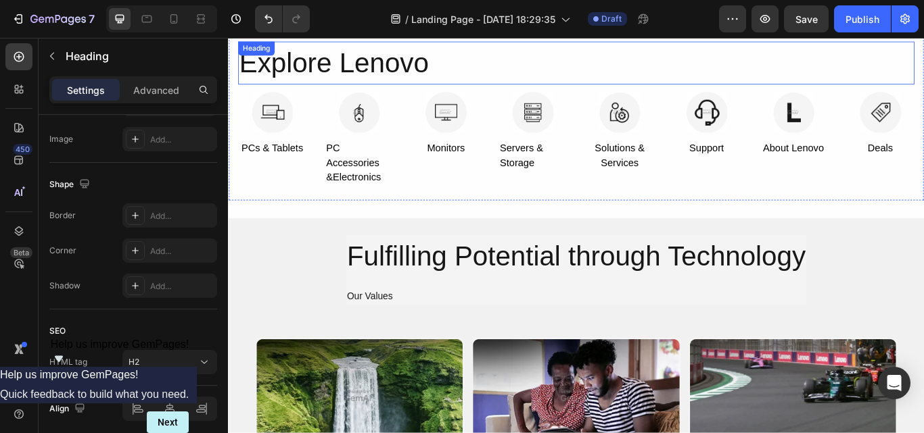
click at [358, 78] on h2 "Explore Lenovo" at bounding box center [633, 68] width 788 height 51
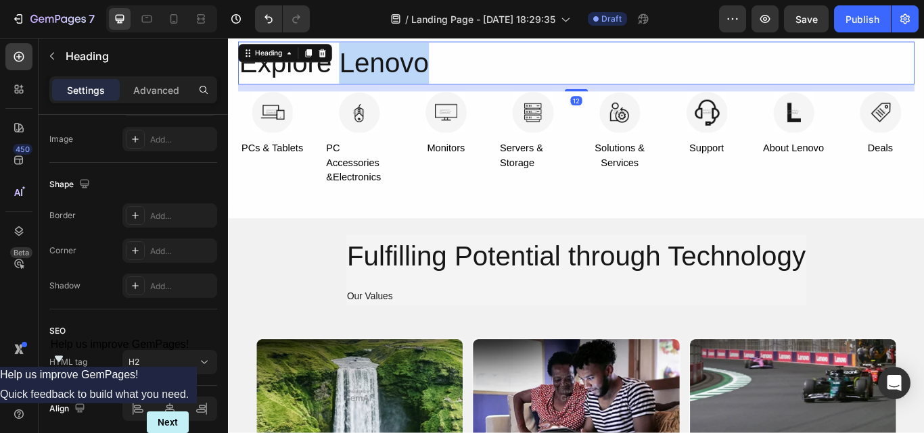
click at [358, 78] on h2 "Explore Lenovo" at bounding box center [633, 68] width 788 height 51
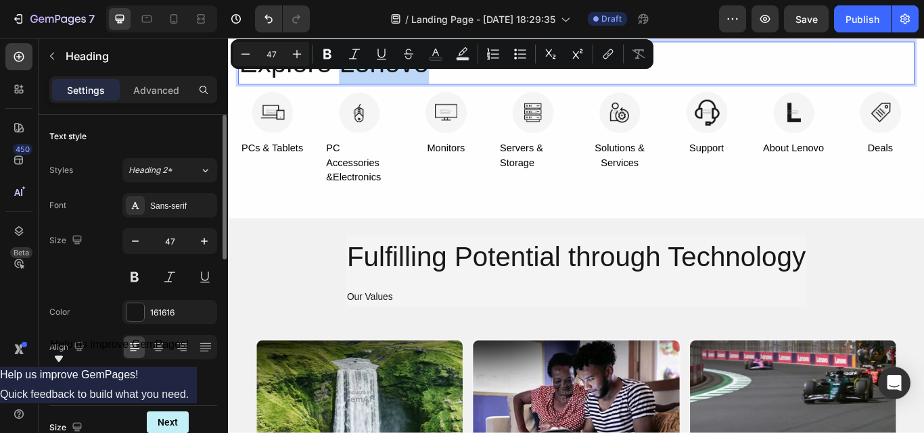
click at [358, 78] on p "Explore Lenovo" at bounding box center [634, 68] width 786 height 48
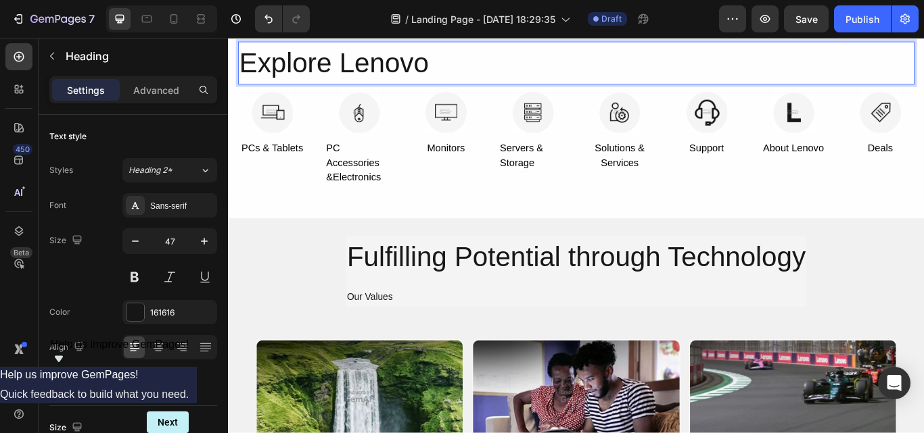
click at [321, 88] on p "Explore Lenovo" at bounding box center [634, 68] width 786 height 48
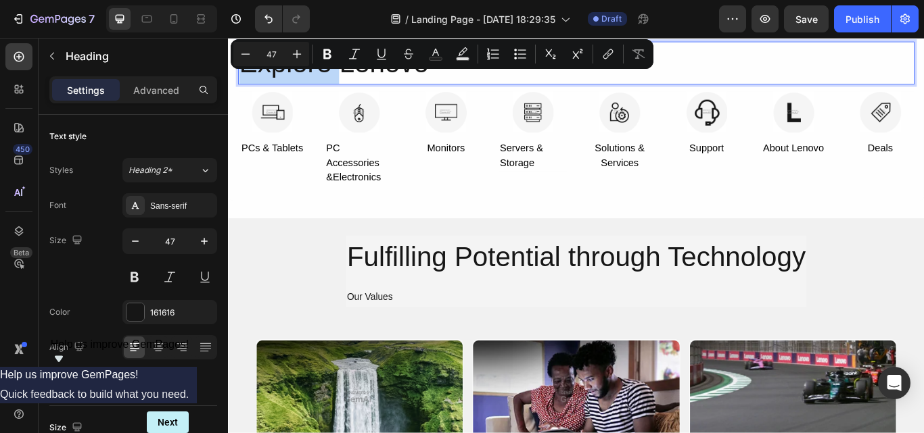
click at [321, 88] on p "Explore Lenovo" at bounding box center [634, 68] width 786 height 48
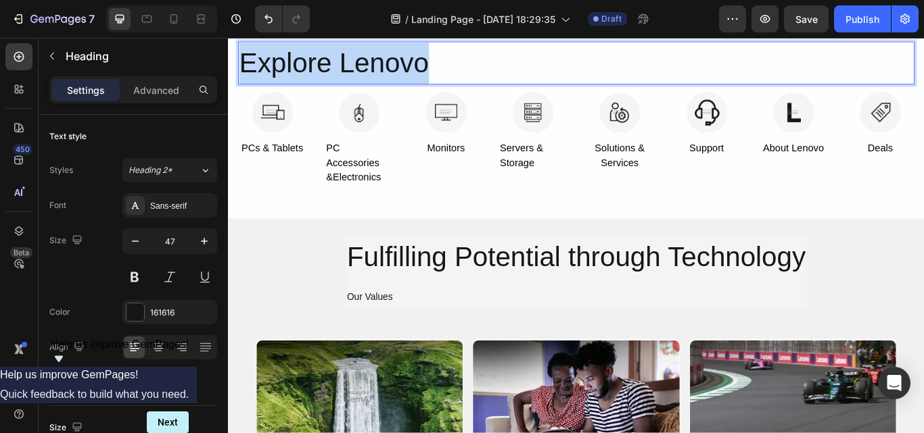
drag, startPoint x: 476, startPoint y: 68, endPoint x: 250, endPoint y: 85, distance: 227.1
click at [250, 85] on p "Explore Lenovo" at bounding box center [634, 68] width 786 height 48
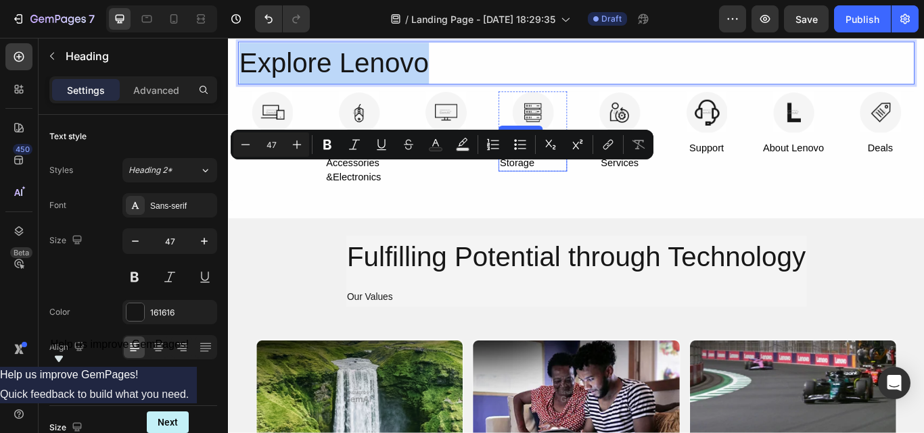
scroll to position [406, 0]
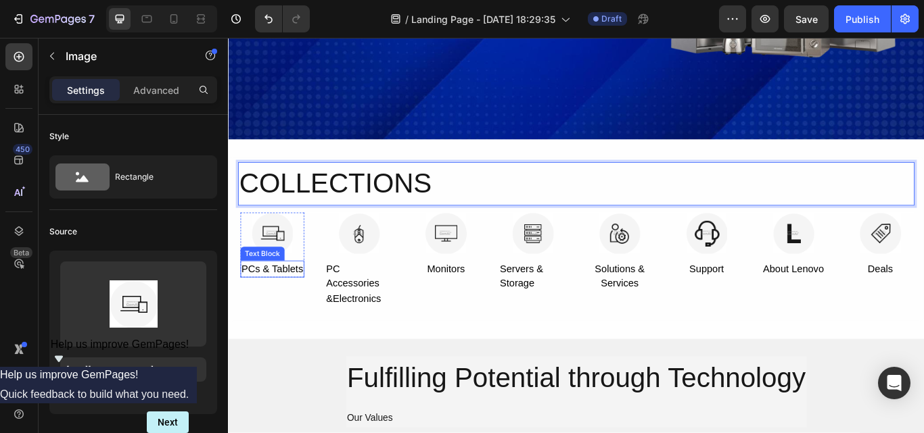
click at [268, 266] on img at bounding box center [279, 266] width 48 height 48
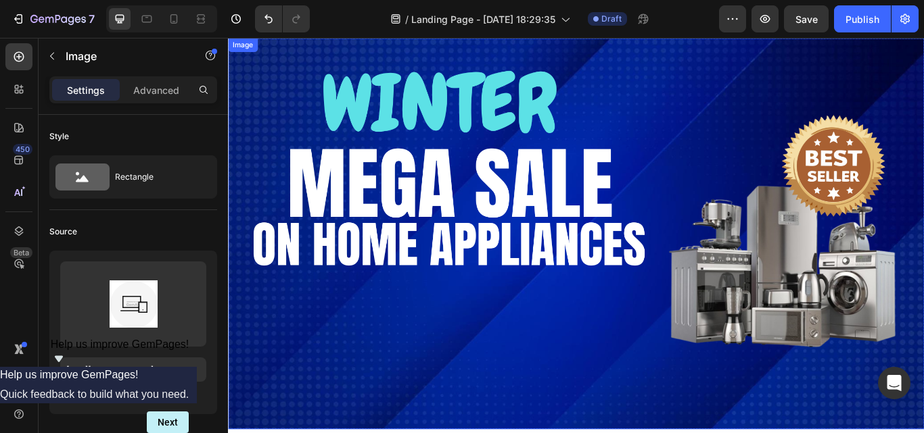
scroll to position [0, 0]
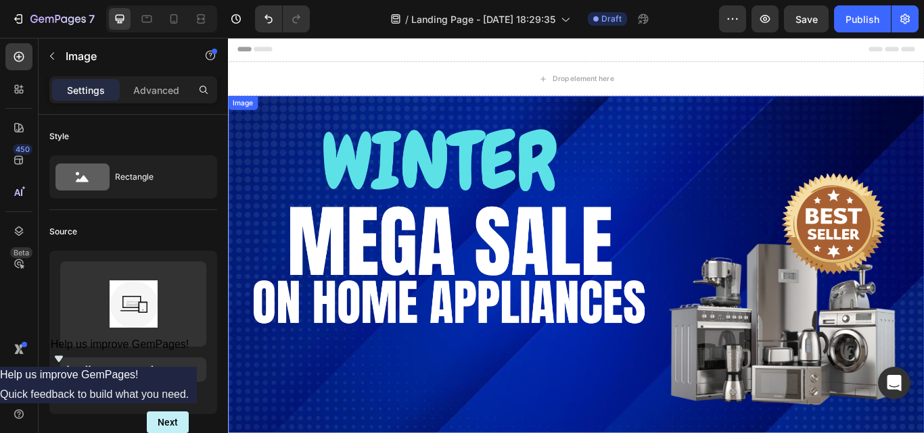
click at [531, 276] on img at bounding box center [633, 334] width 811 height 456
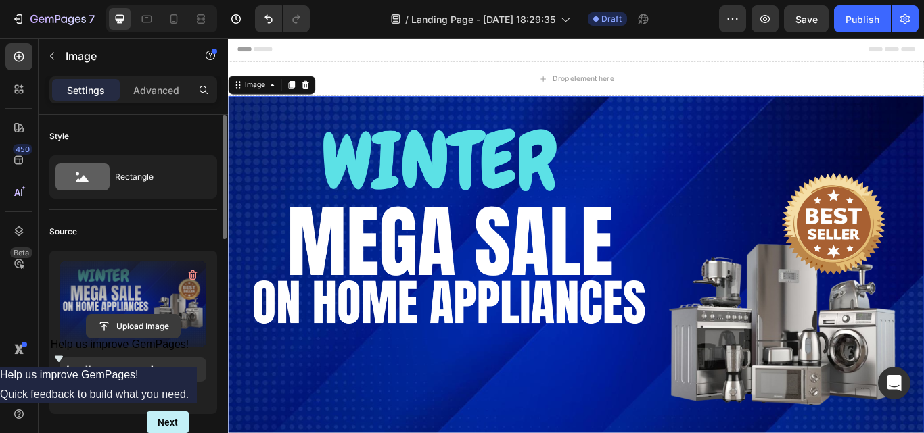
click at [143, 322] on input "file" at bounding box center [133, 326] width 93 height 23
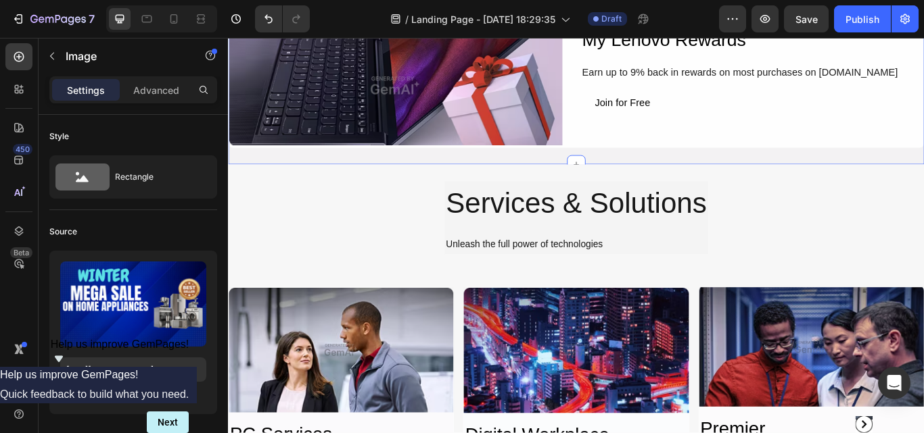
scroll to position [1285, 0]
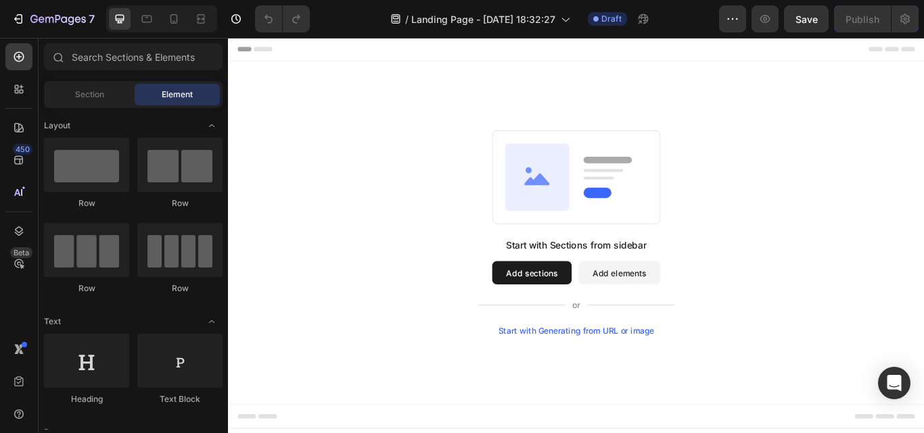
click at [614, 381] on div "Start with Generating from URL or image" at bounding box center [634, 380] width 182 height 11
